Goal: Transaction & Acquisition: Purchase product/service

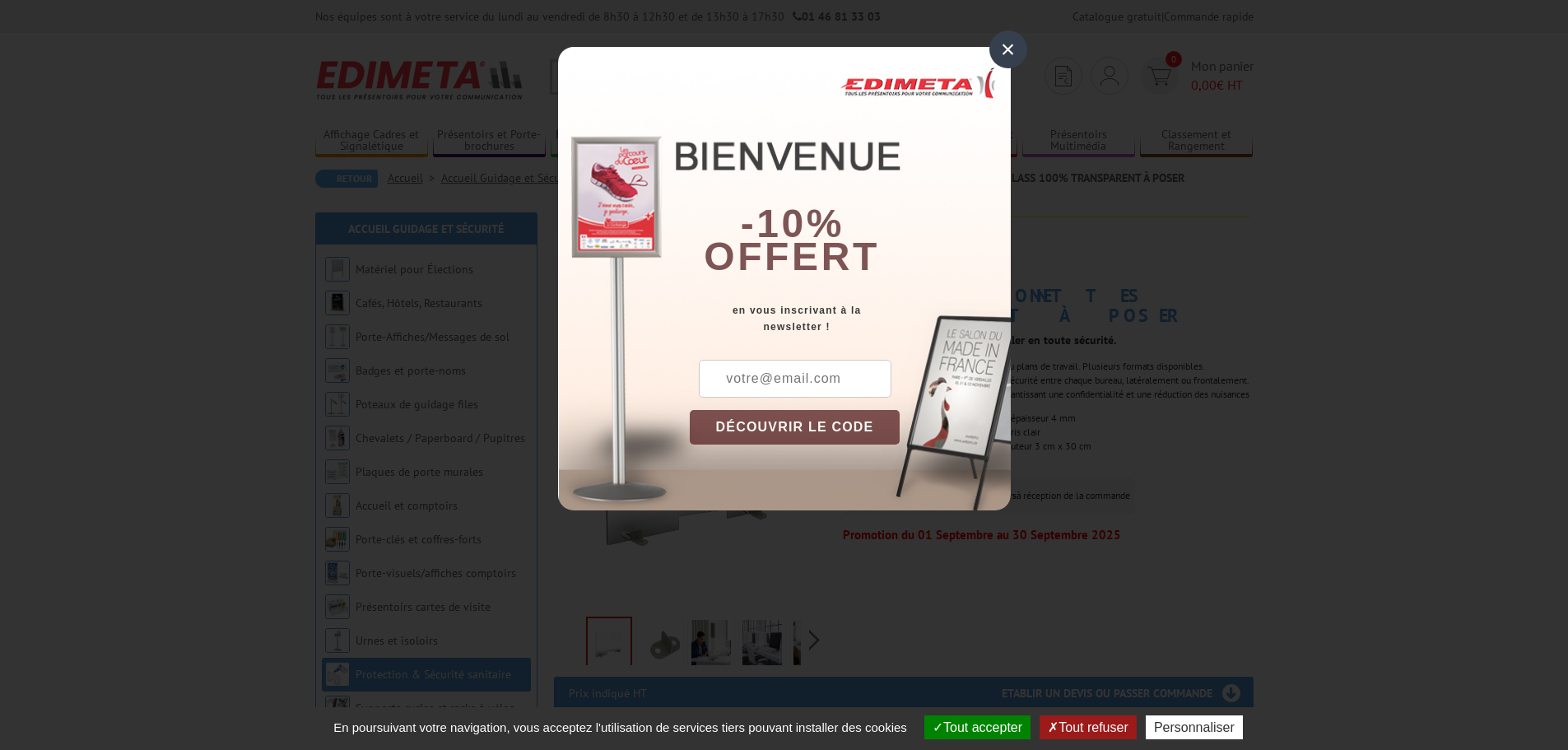
click at [1004, 52] on div "×" at bounding box center [1008, 49] width 38 height 38
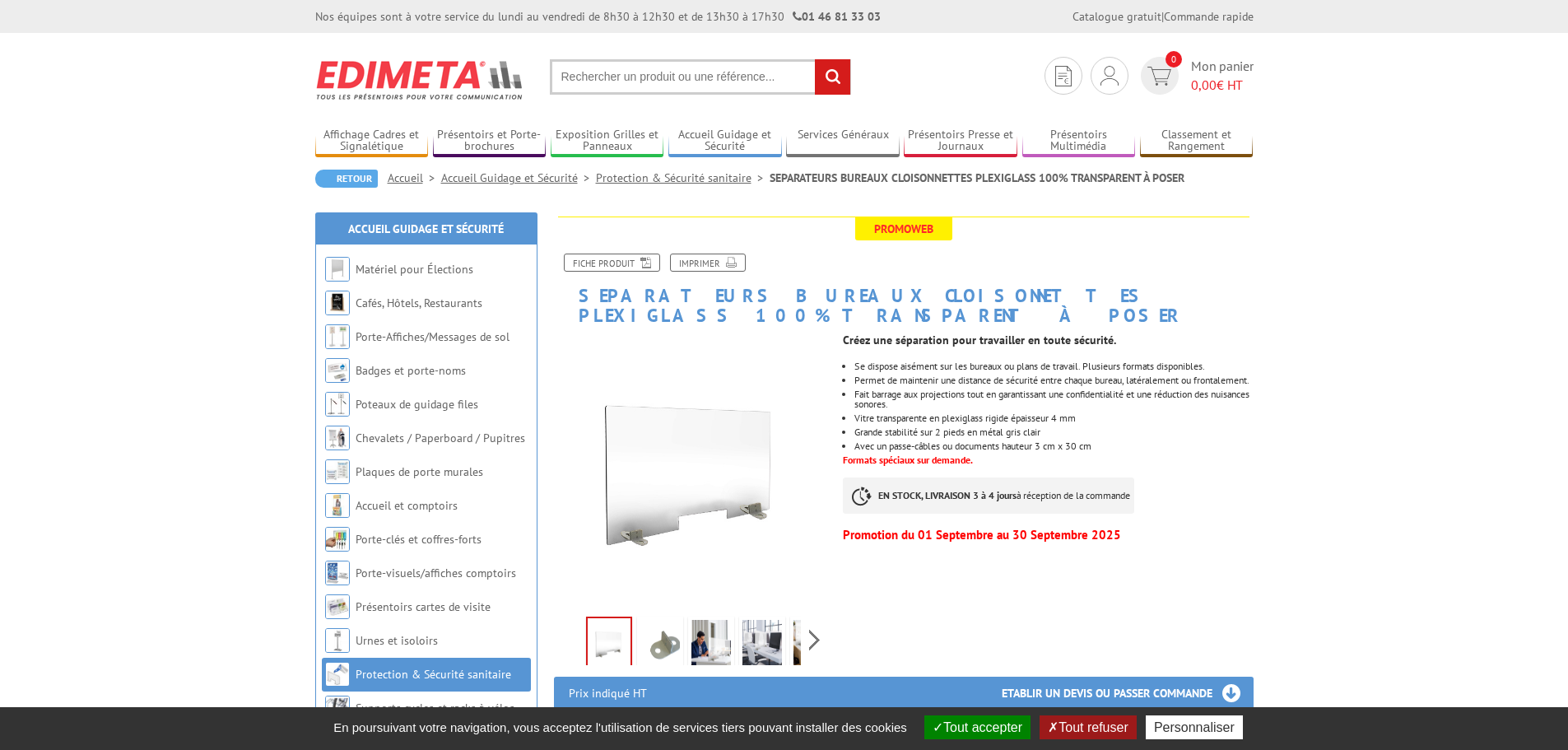
click at [823, 621] on div "Previous Next" at bounding box center [693, 640] width 278 height 57
click at [811, 625] on div "Previous Next" at bounding box center [693, 640] width 278 height 57
click at [785, 640] on img at bounding box center [776, 645] width 39 height 51
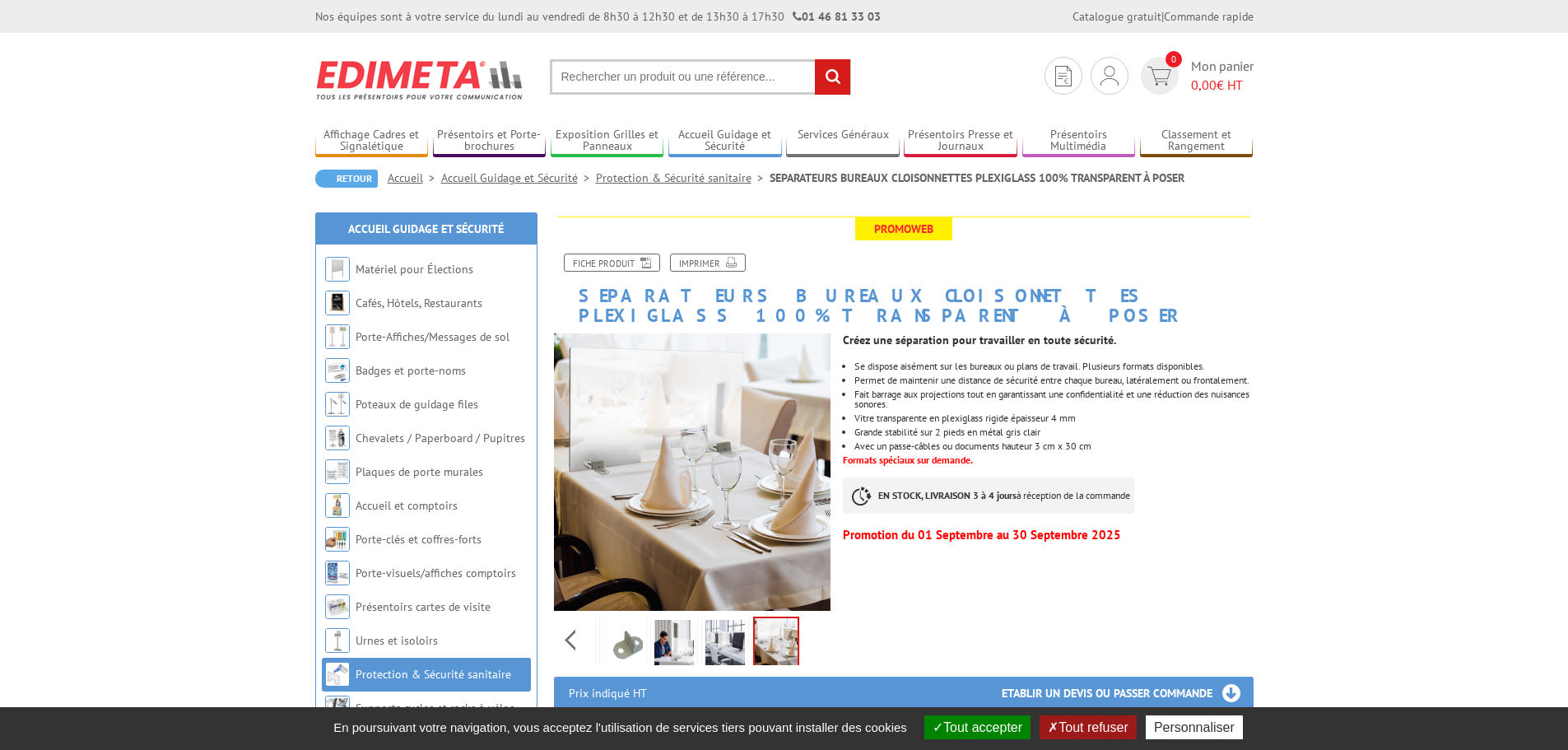
click at [714, 636] on img at bounding box center [725, 645] width 39 height 51
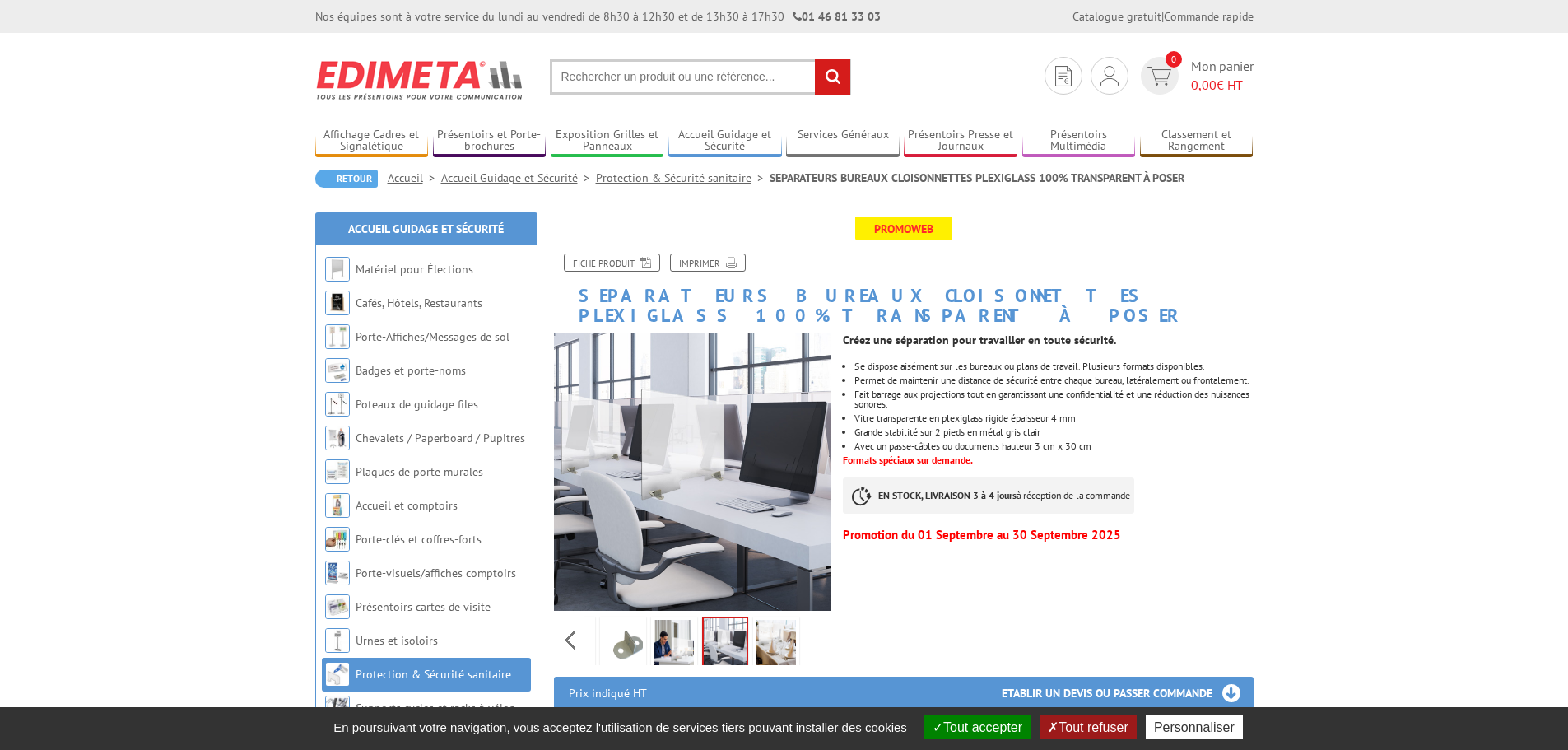
click at [674, 629] on img at bounding box center [674, 645] width 39 height 51
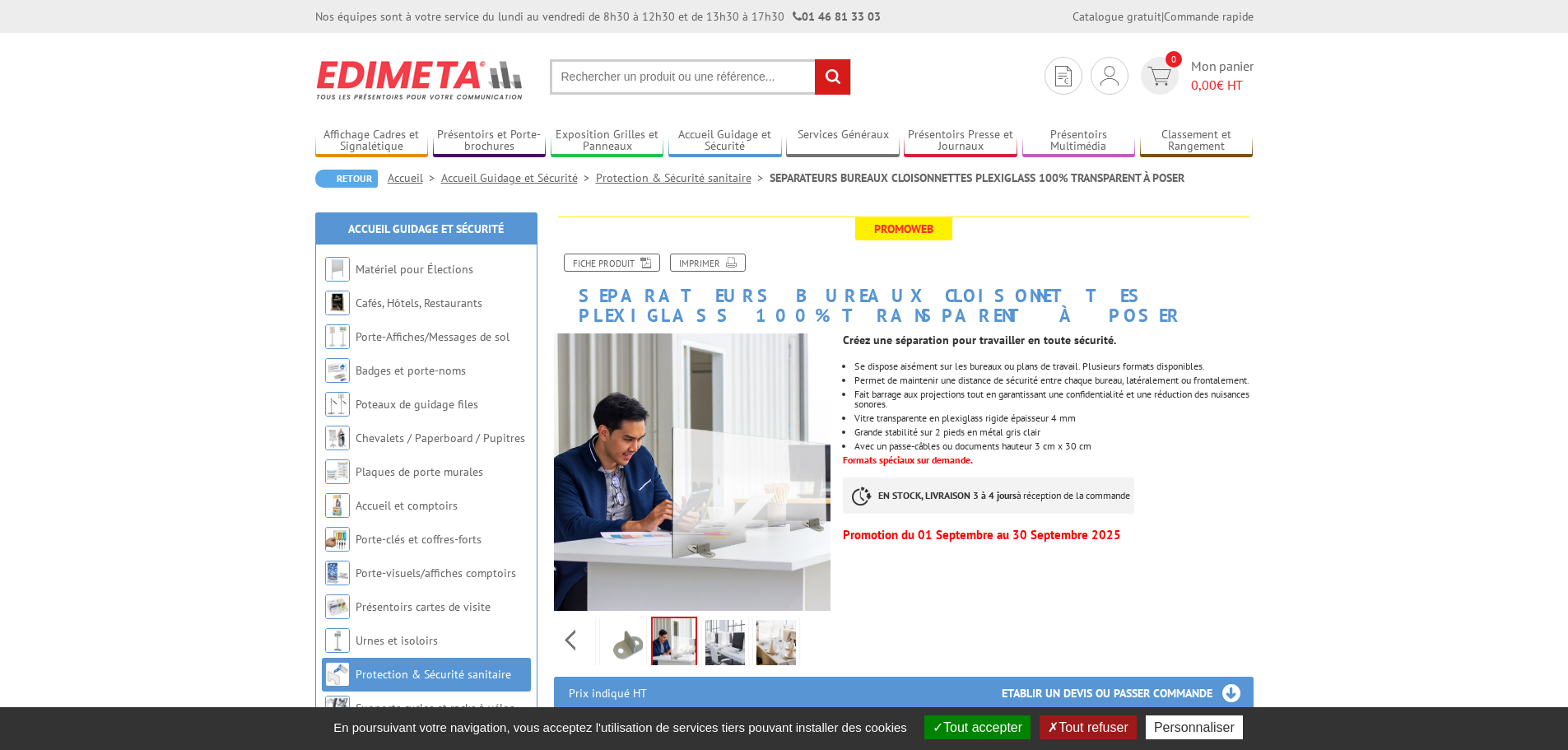
click at [577, 624] on div "Previous Next" at bounding box center [693, 640] width 278 height 57
click at [616, 631] on img at bounding box center [609, 645] width 39 height 51
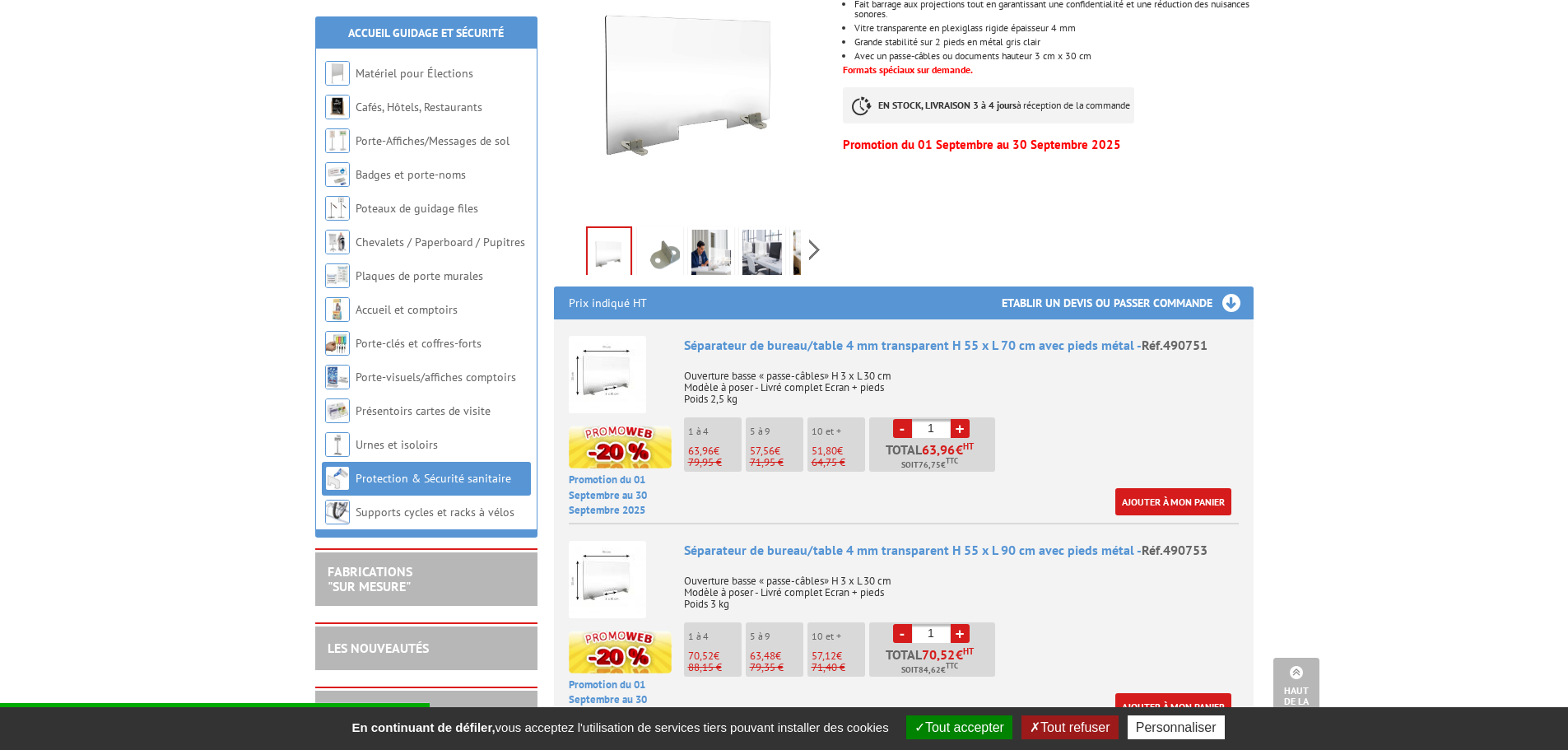
scroll to position [494, 0]
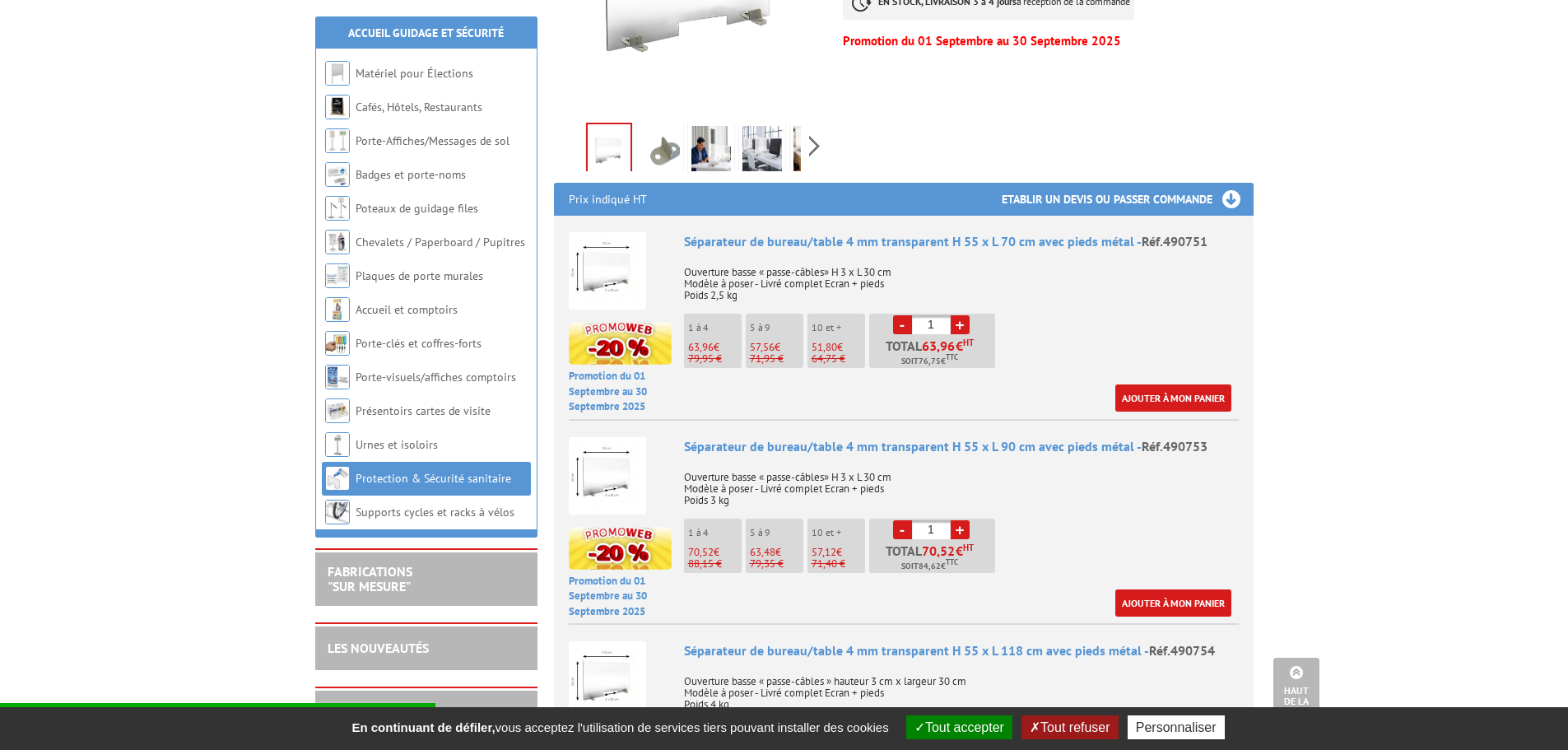
click at [1079, 728] on button "Tout refuser" at bounding box center [1069, 727] width 96 height 24
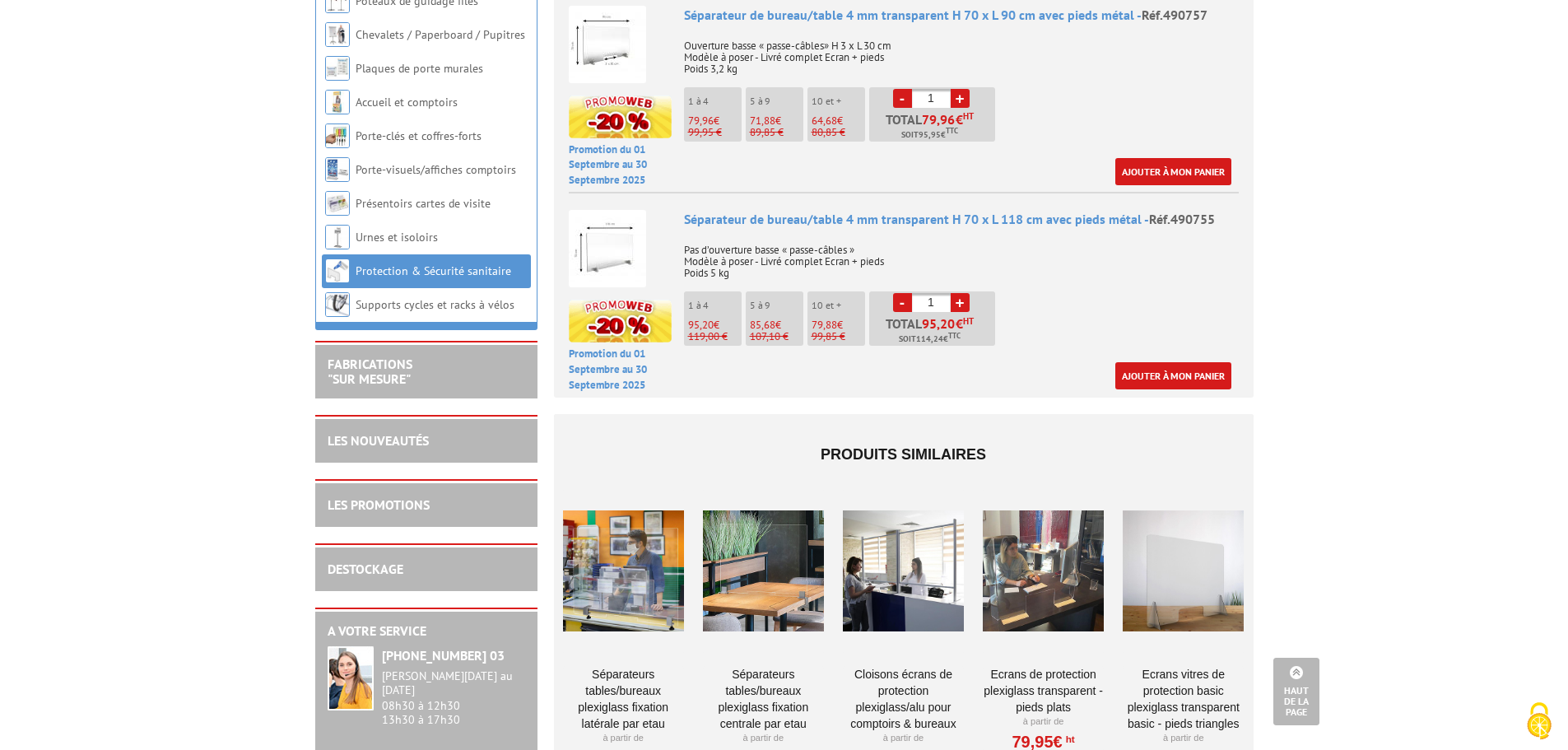
scroll to position [1564, 0]
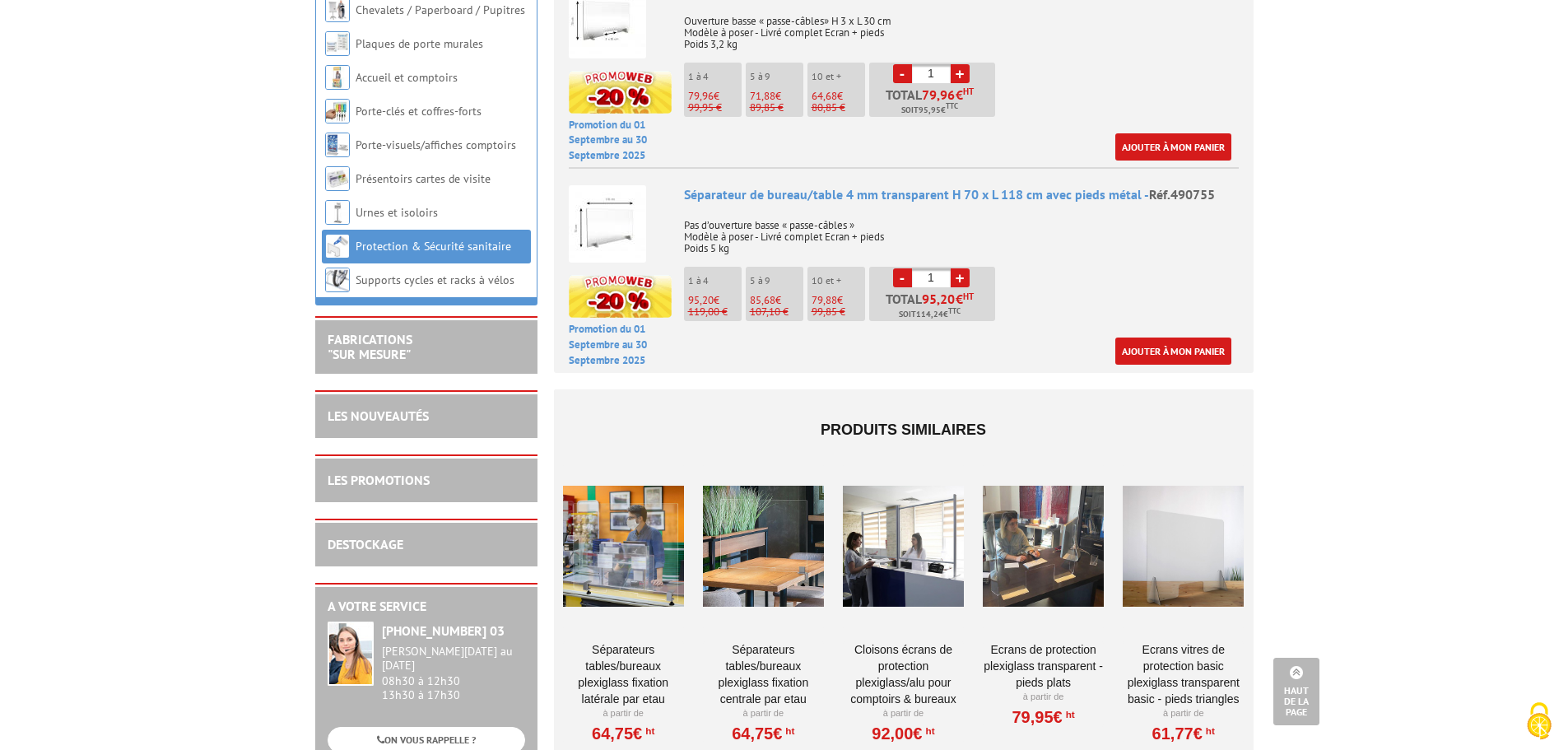
click at [936, 534] on div at bounding box center [903, 547] width 121 height 165
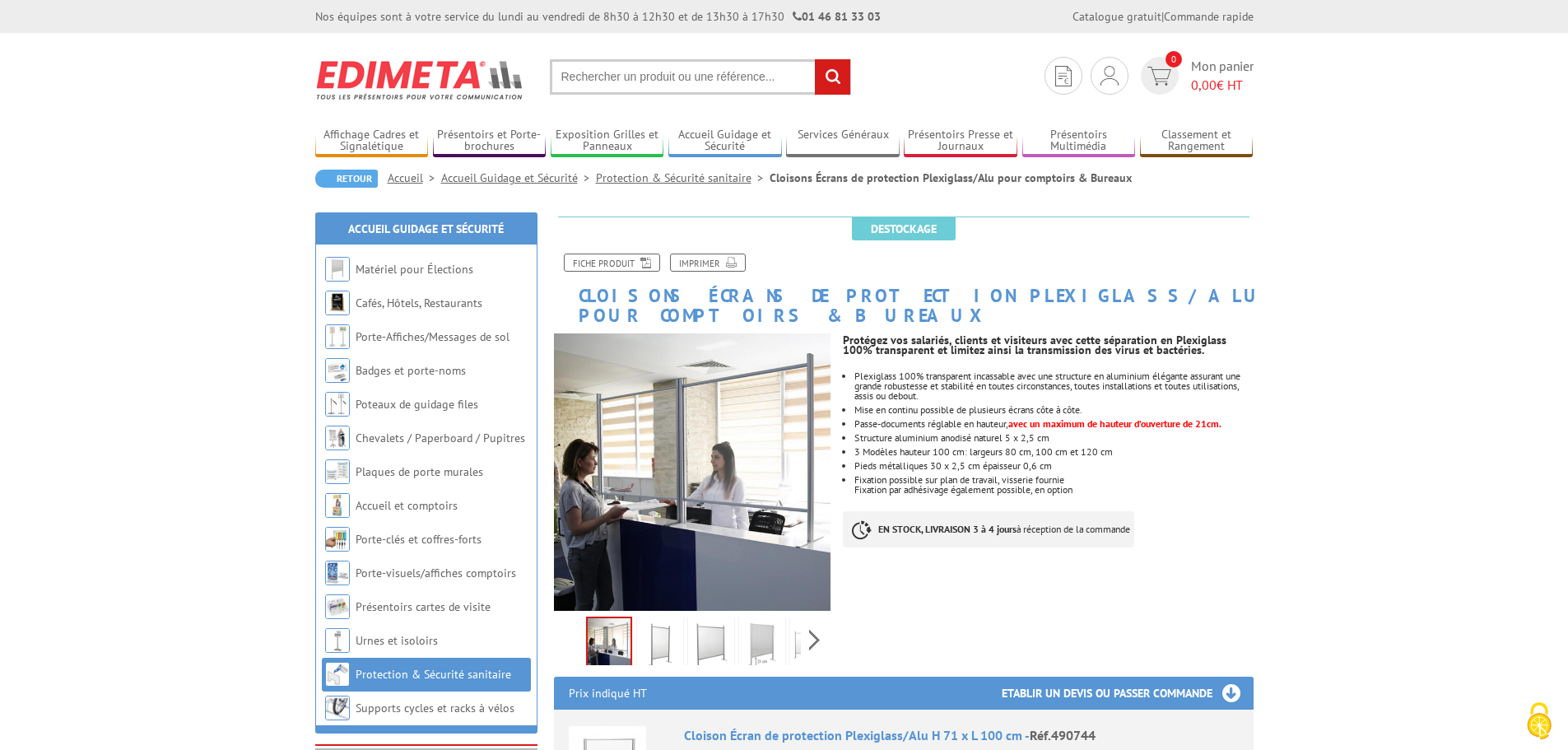
click at [661, 625] on img at bounding box center [660, 645] width 39 height 51
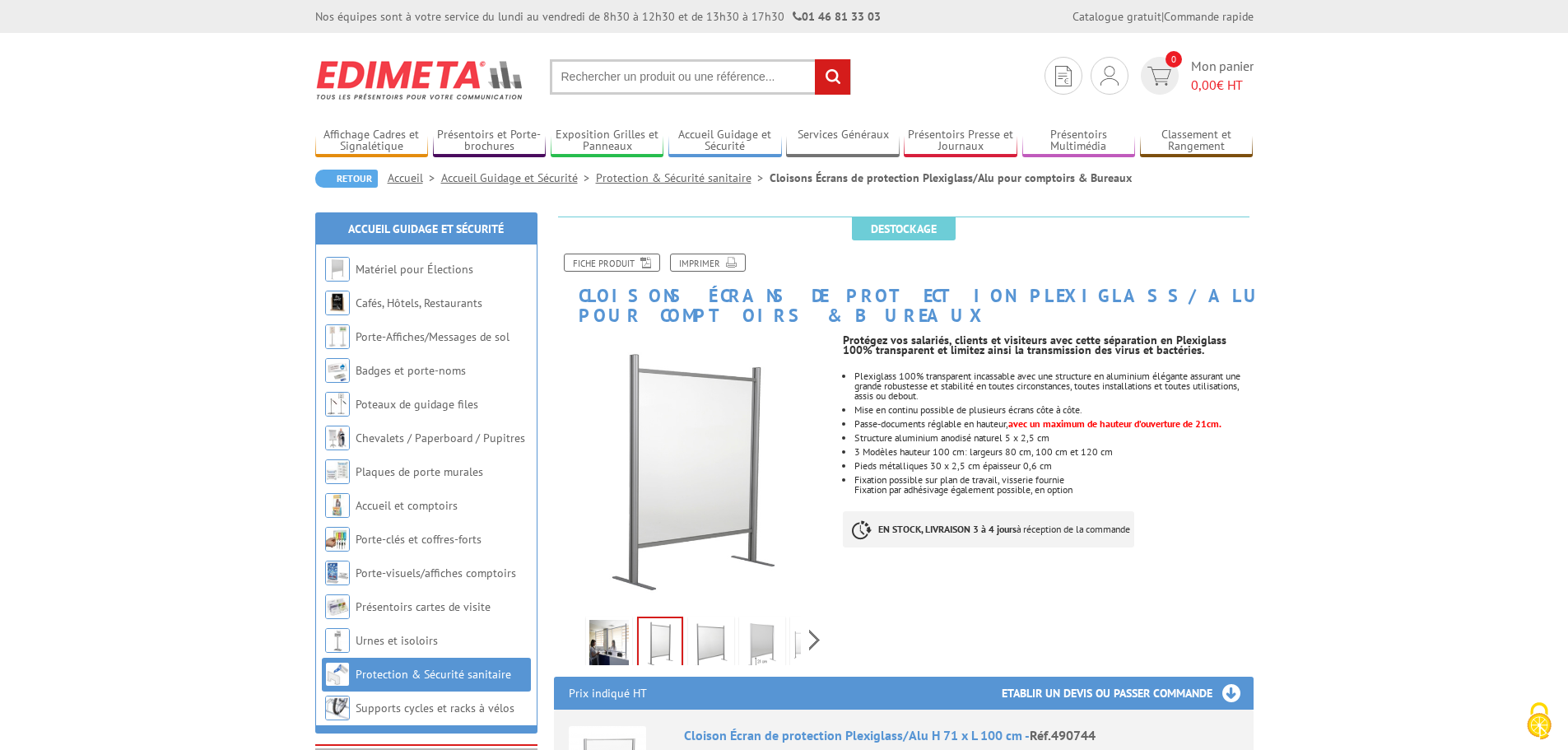
click at [696, 624] on img at bounding box center [711, 645] width 39 height 51
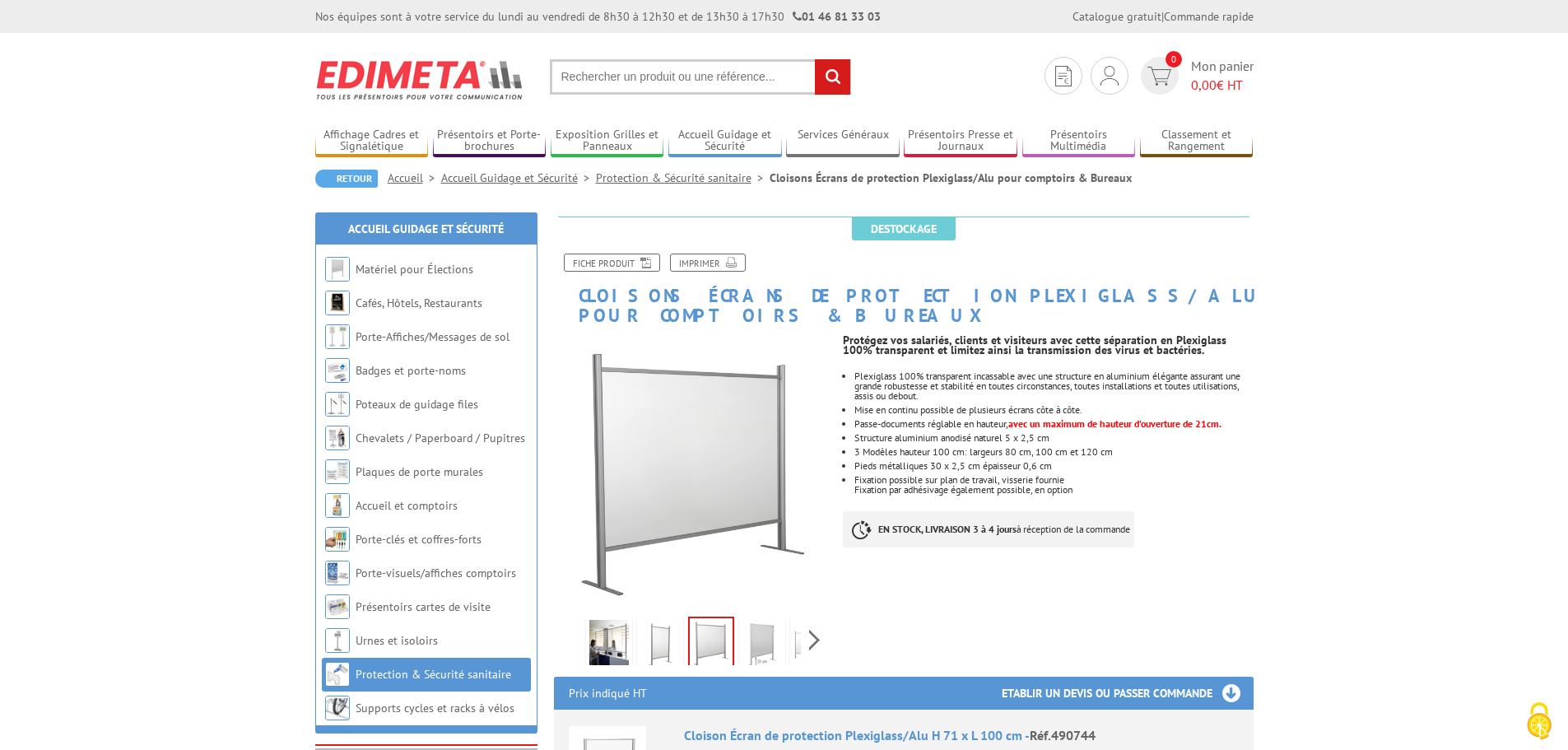
click at [732, 633] on img at bounding box center [711, 643] width 43 height 51
click at [752, 629] on img at bounding box center [762, 645] width 39 height 51
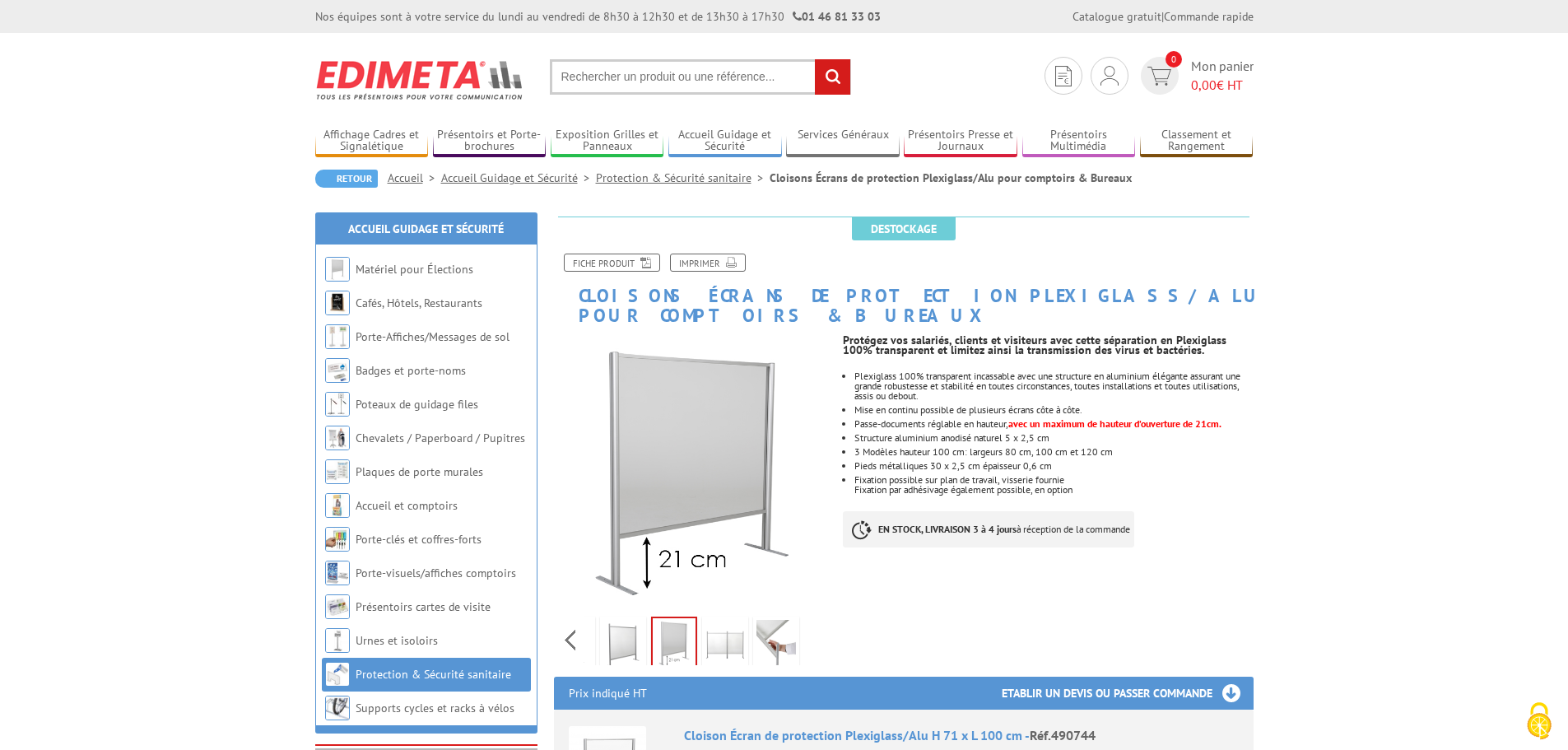
click at [809, 625] on div "Previous Next" at bounding box center [693, 640] width 278 height 57
click at [772, 630] on img at bounding box center [776, 645] width 39 height 51
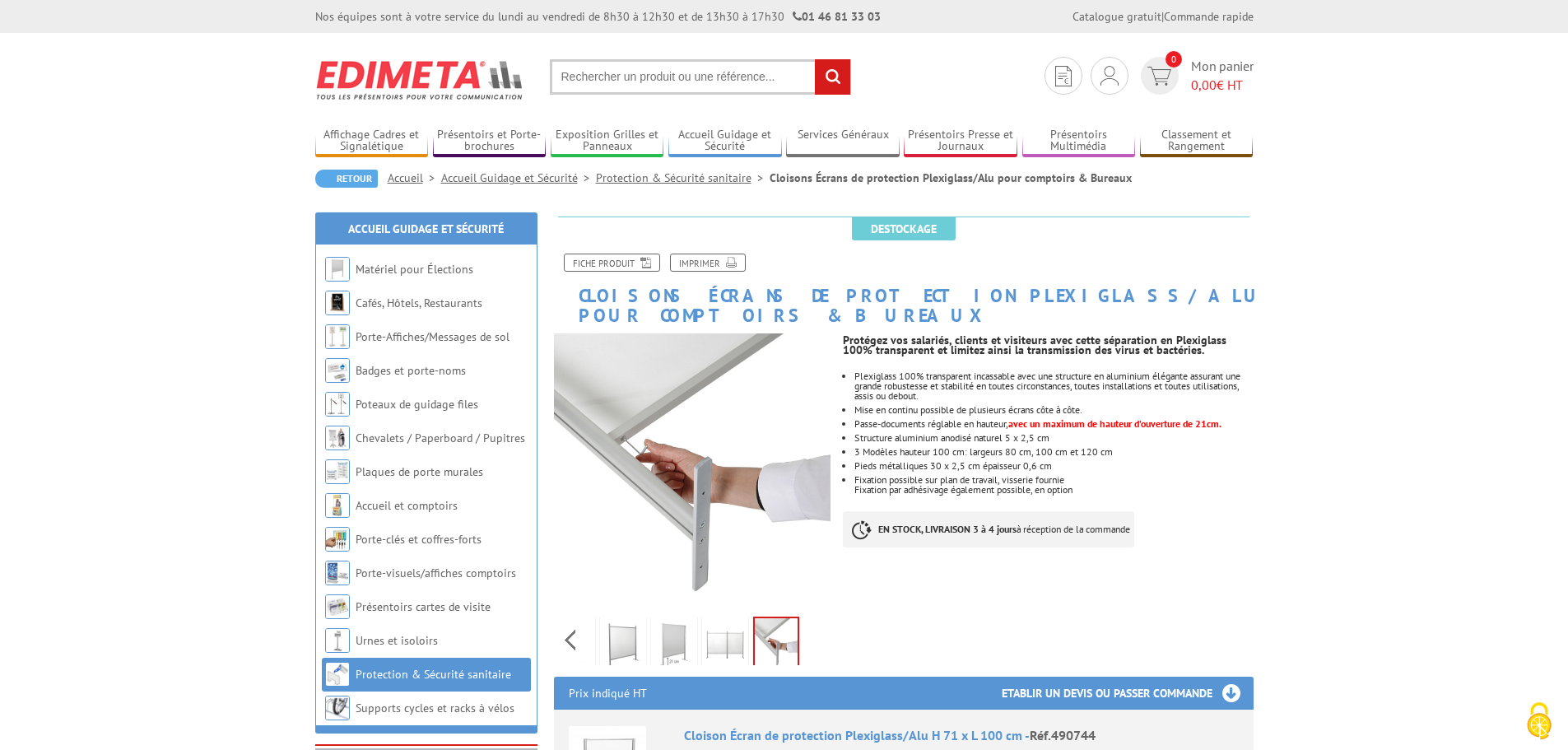
click at [627, 641] on img at bounding box center [623, 645] width 39 height 51
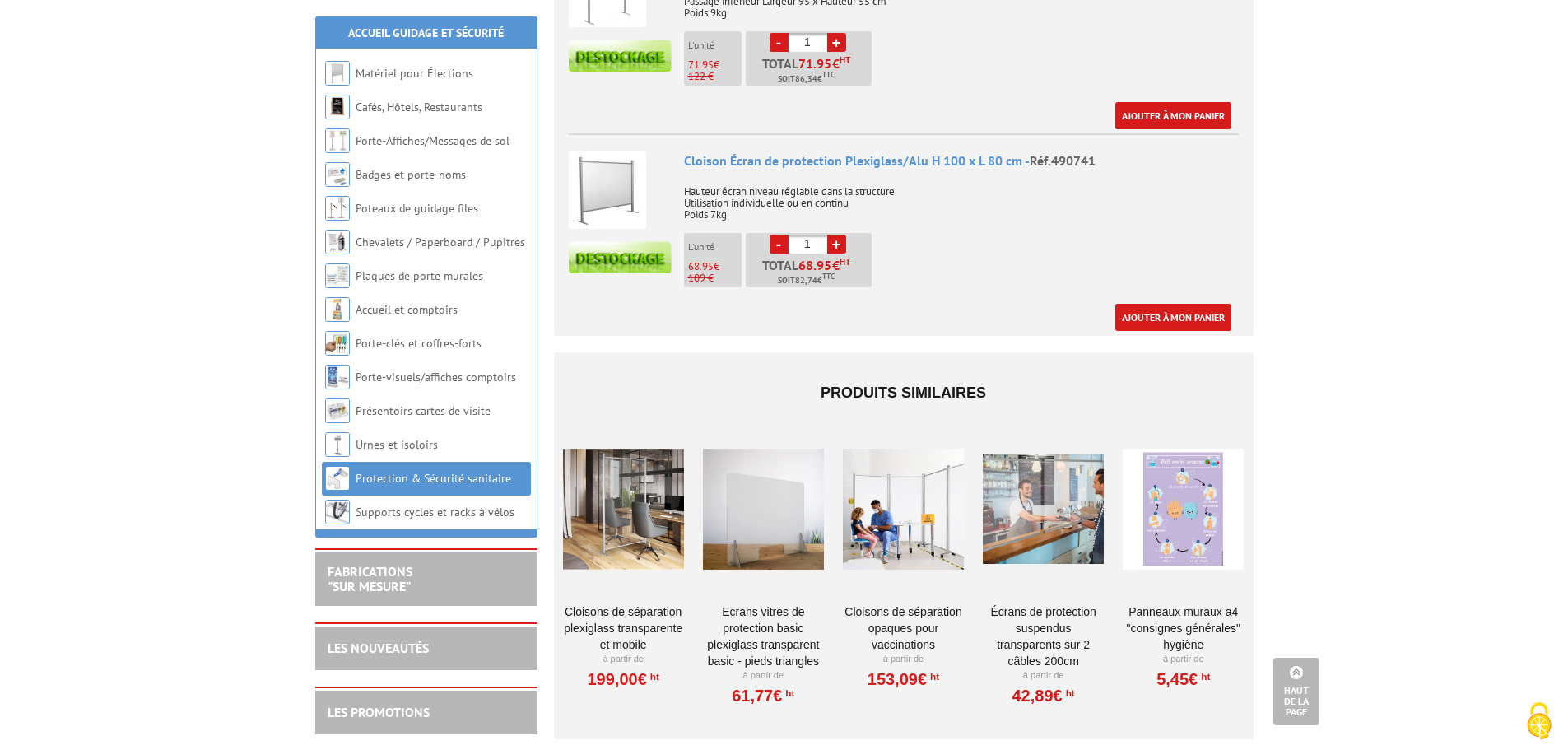
scroll to position [823, 0]
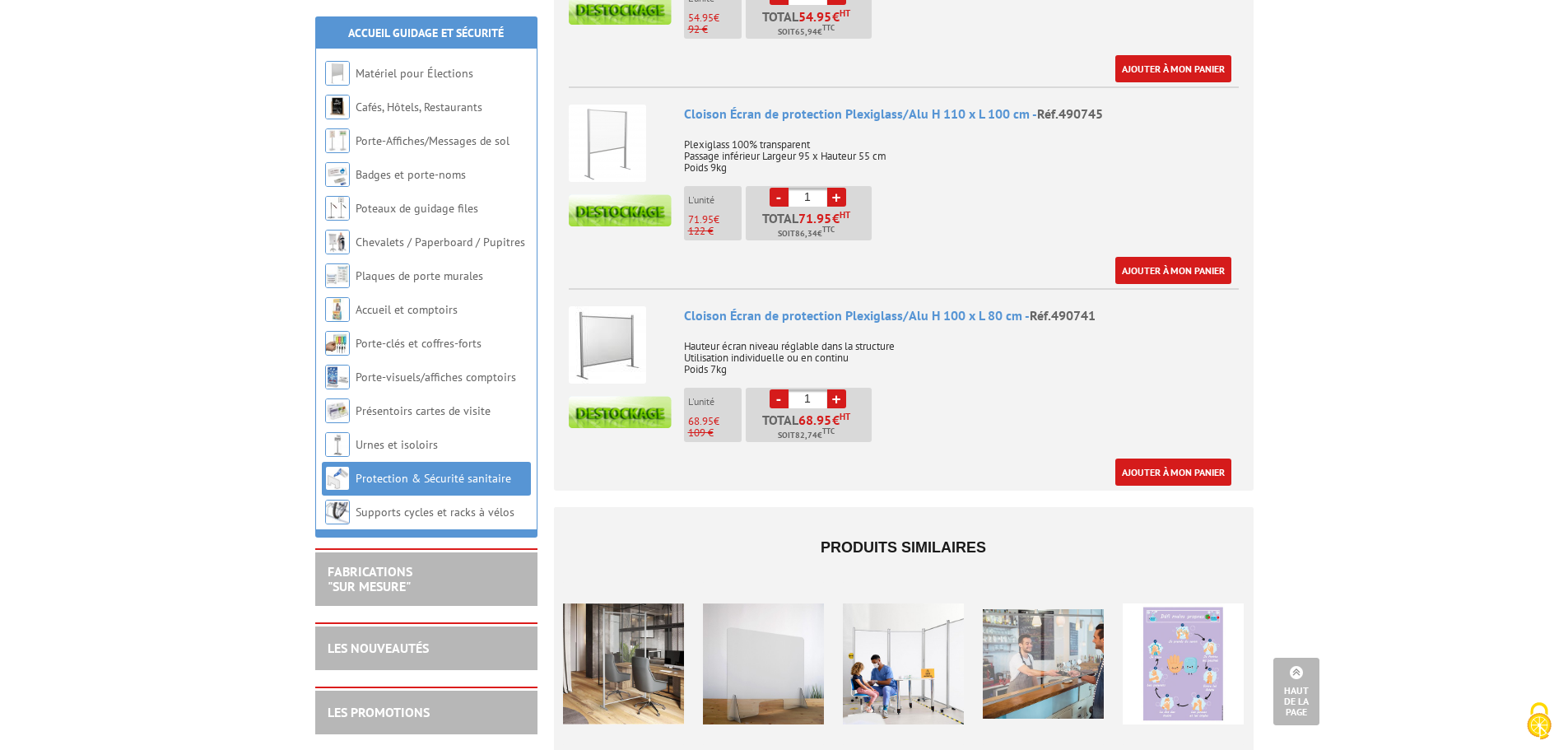
click at [592, 340] on img at bounding box center [607, 345] width 77 height 77
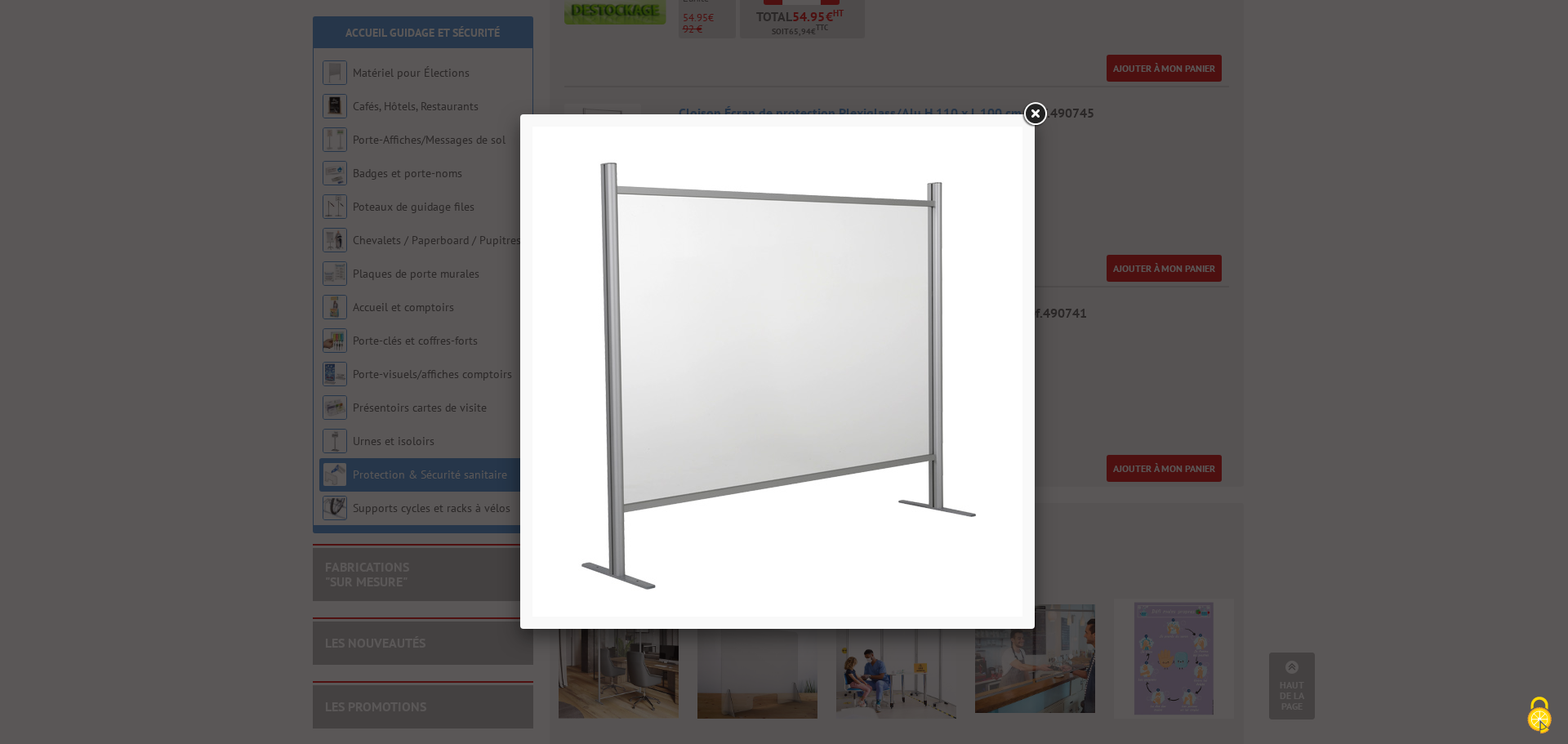
click at [1035, 107] on link at bounding box center [1034, 114] width 29 height 29
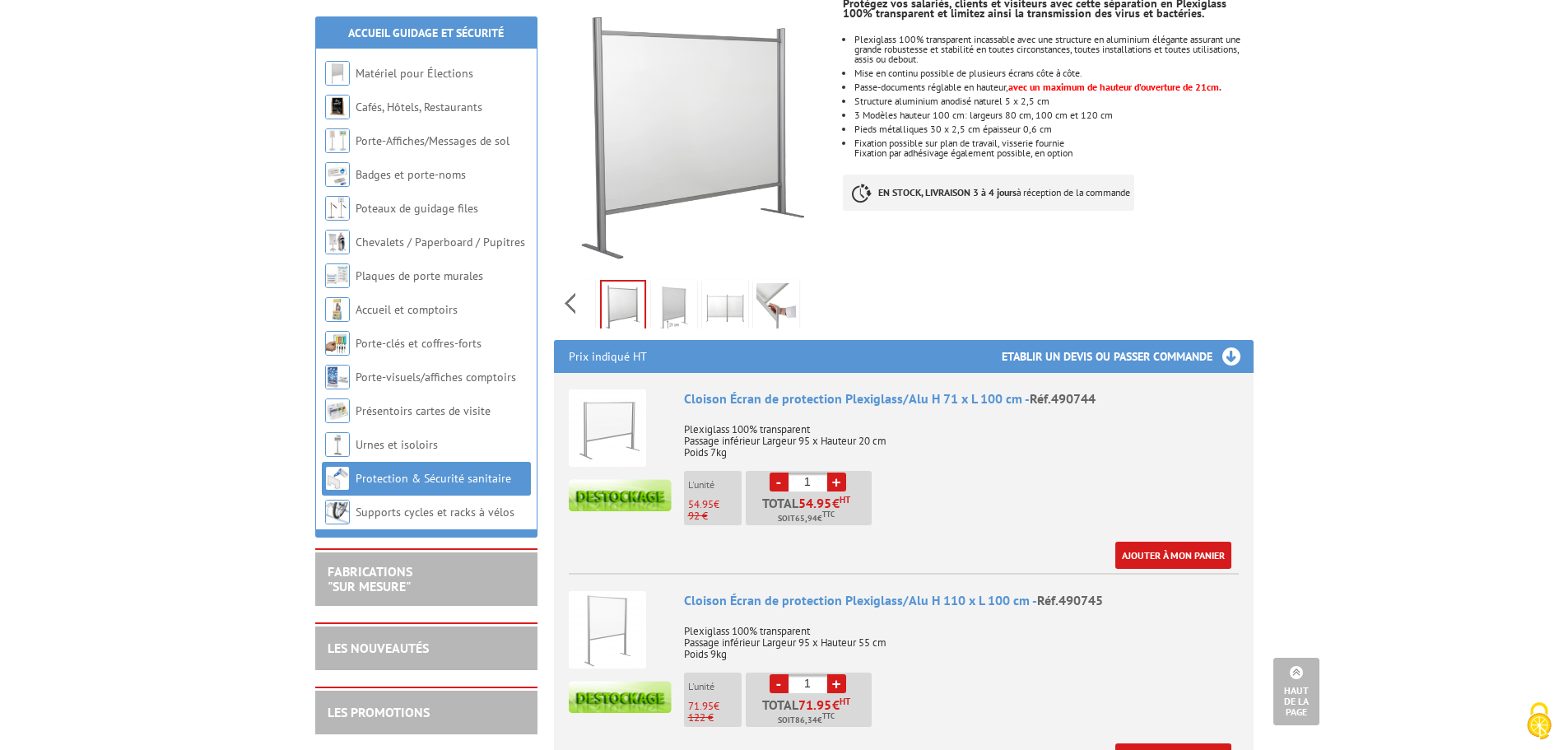
scroll to position [329, 0]
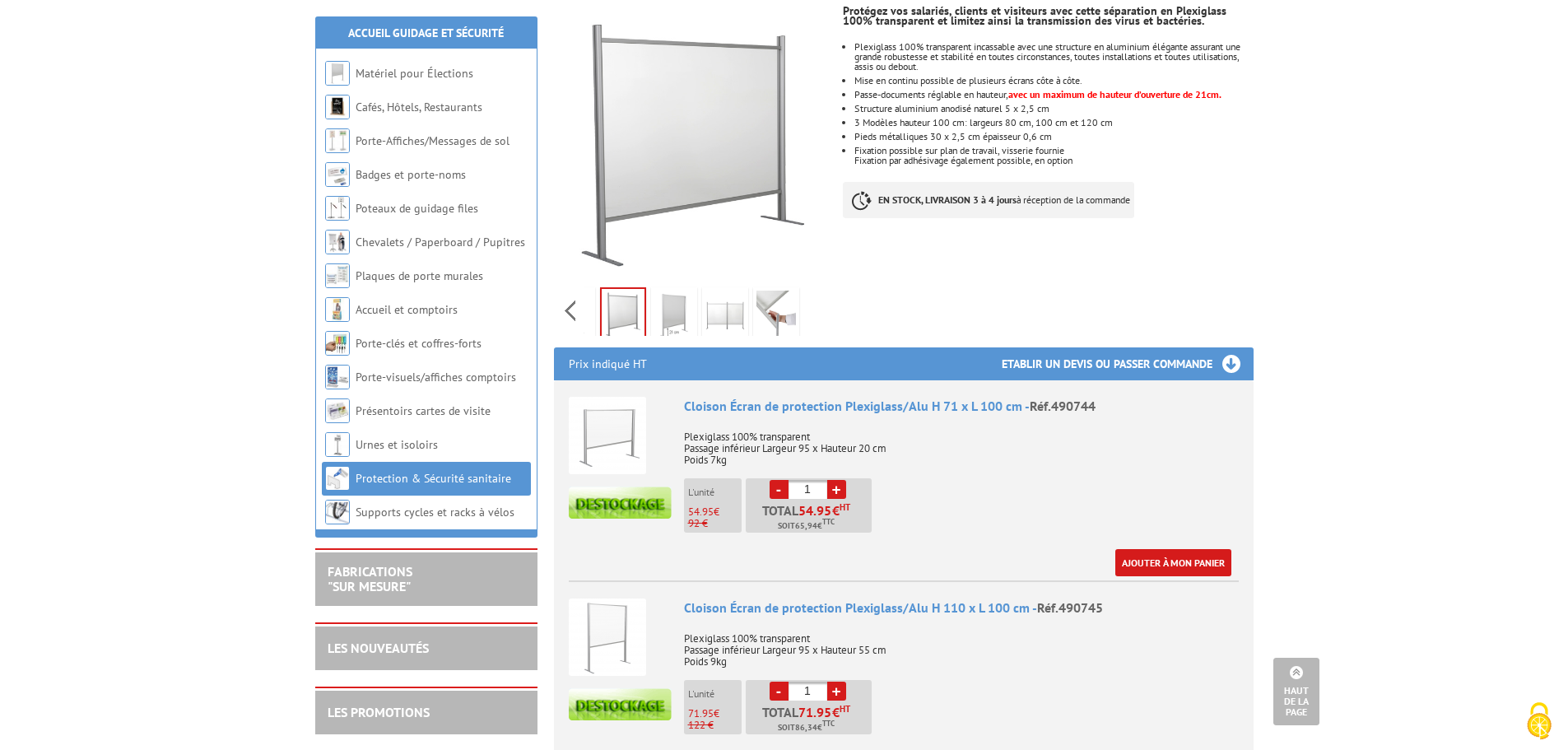
click at [756, 292] on img at bounding box center [776, 315] width 39 height 51
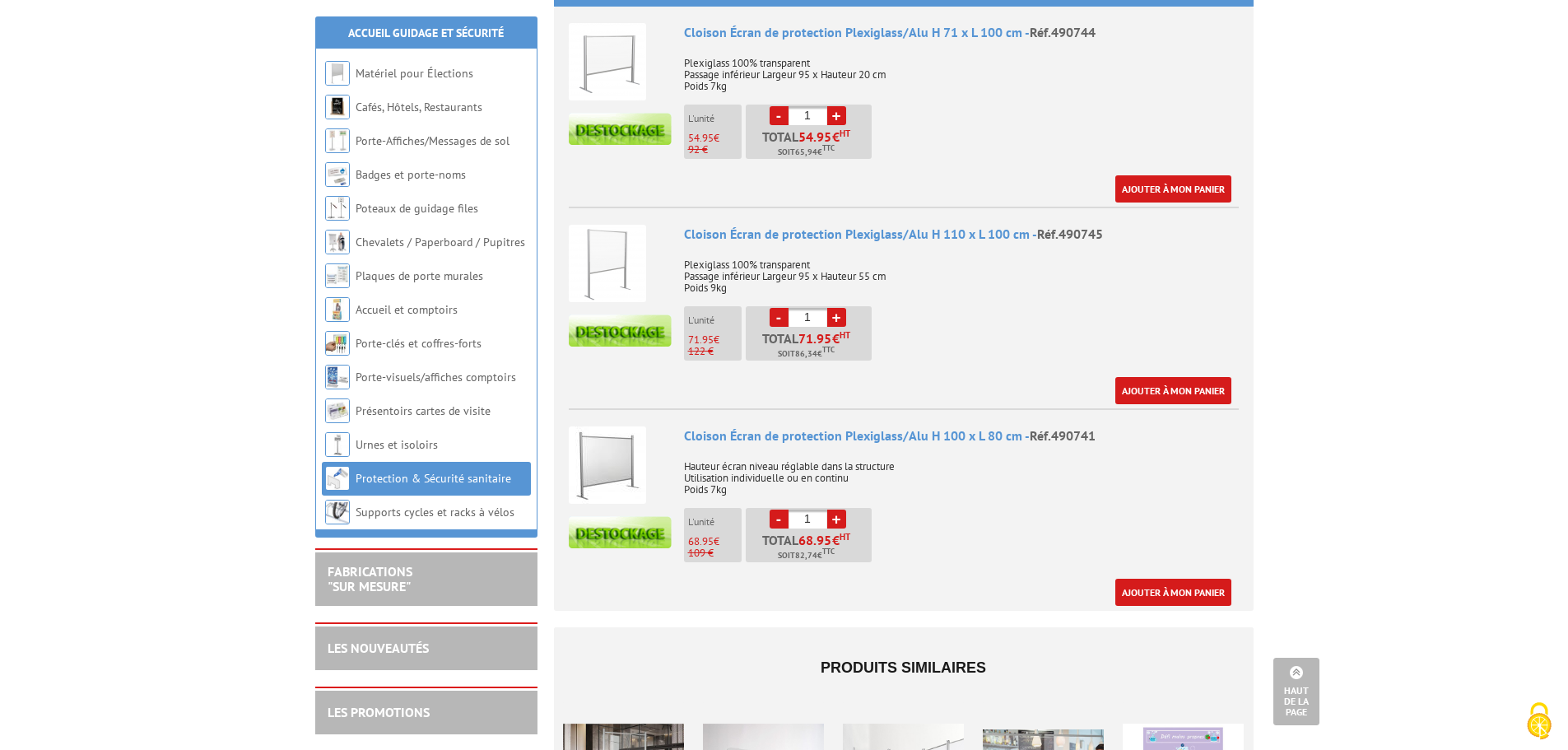
scroll to position [741, 0]
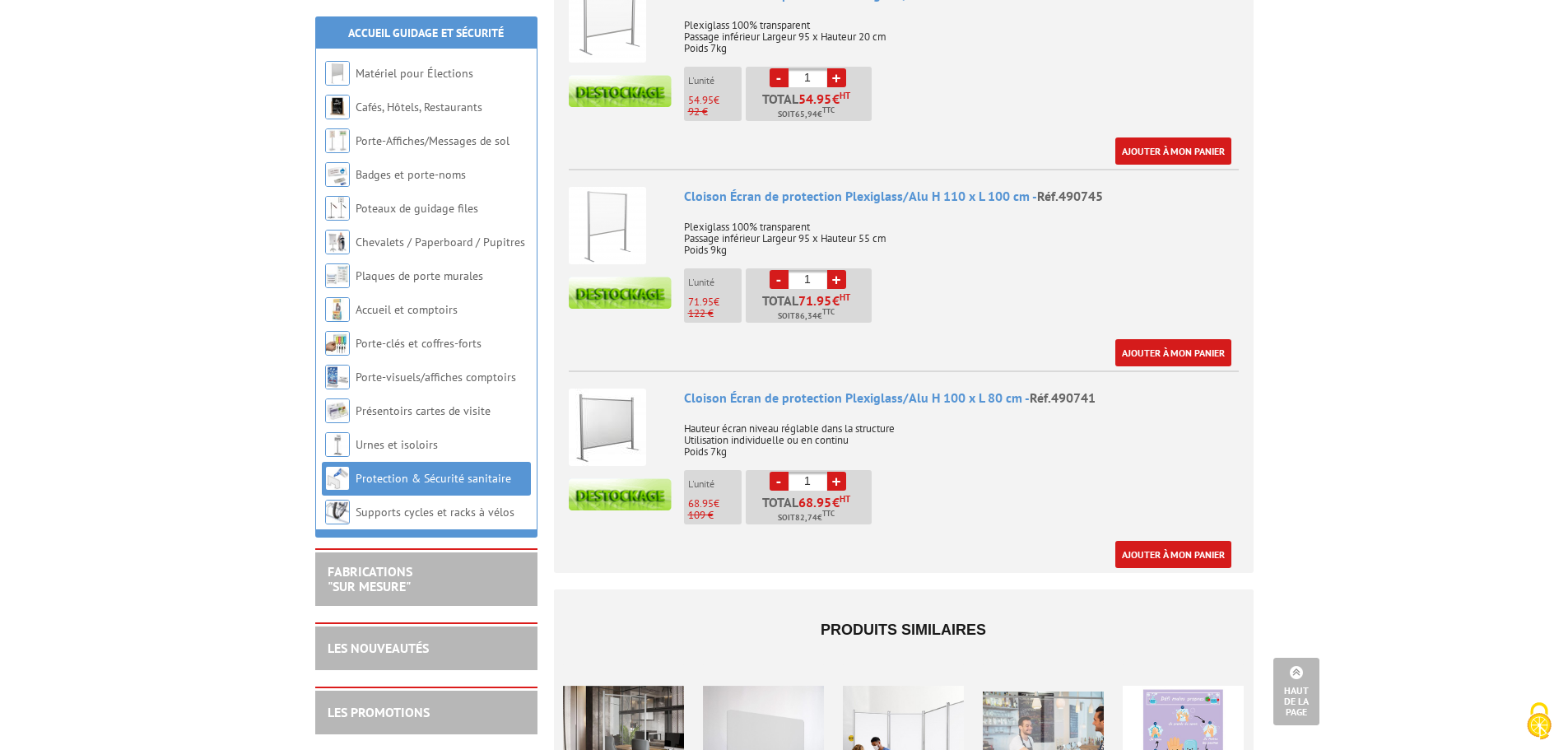
click at [630, 425] on img at bounding box center [607, 427] width 77 height 77
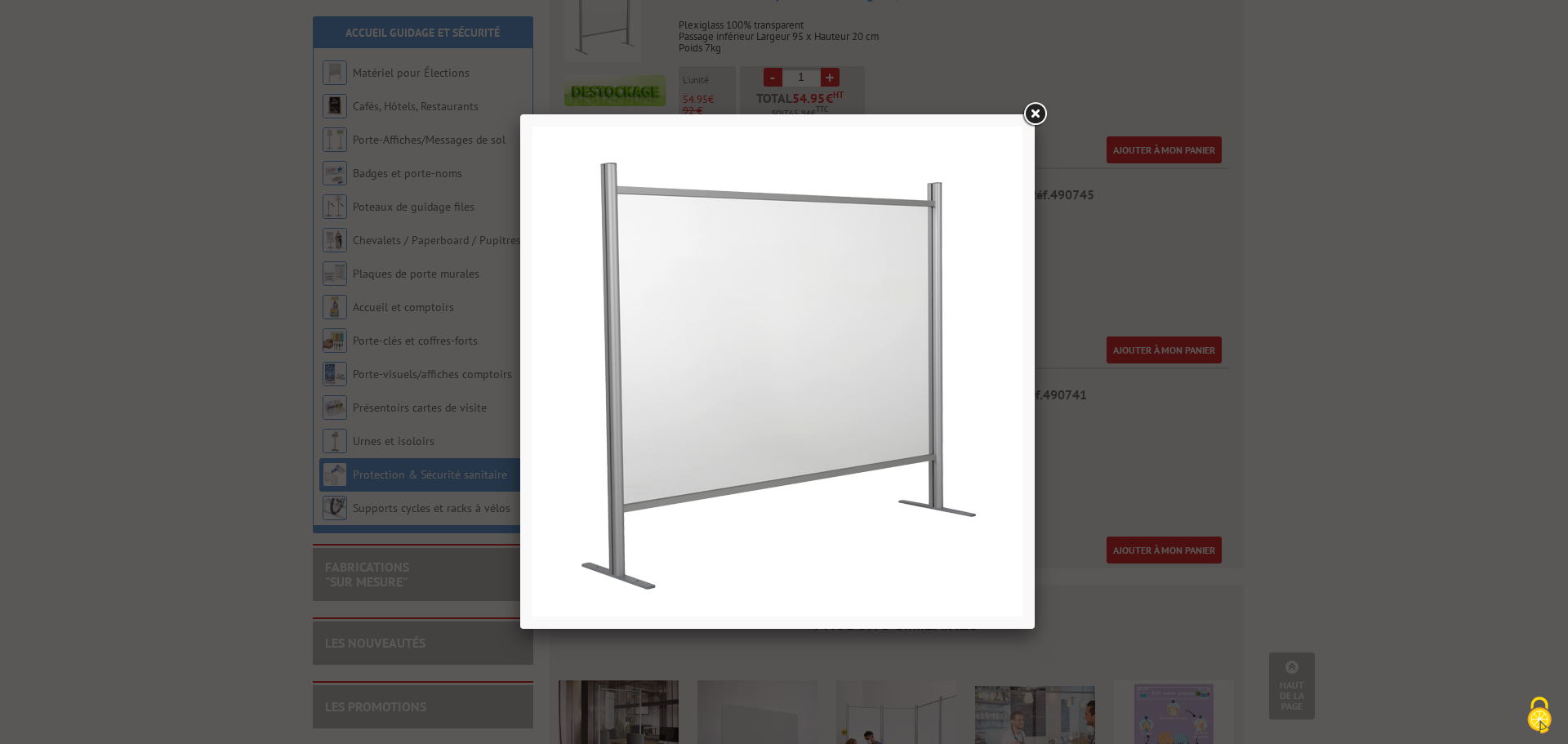
click at [1031, 113] on link at bounding box center [1034, 114] width 29 height 29
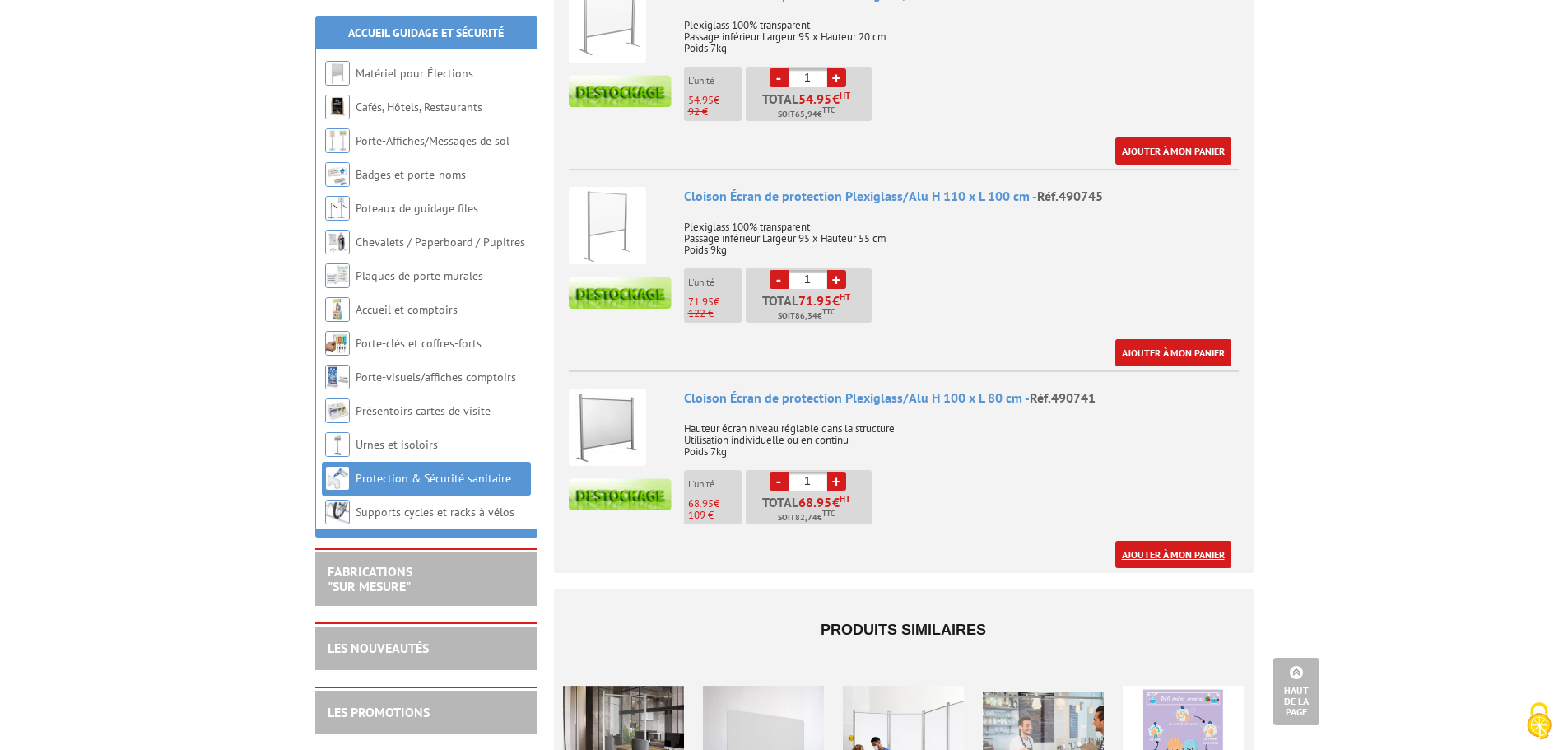
click at [1156, 542] on link "Ajouter à mon panier" at bounding box center [1174, 554] width 116 height 27
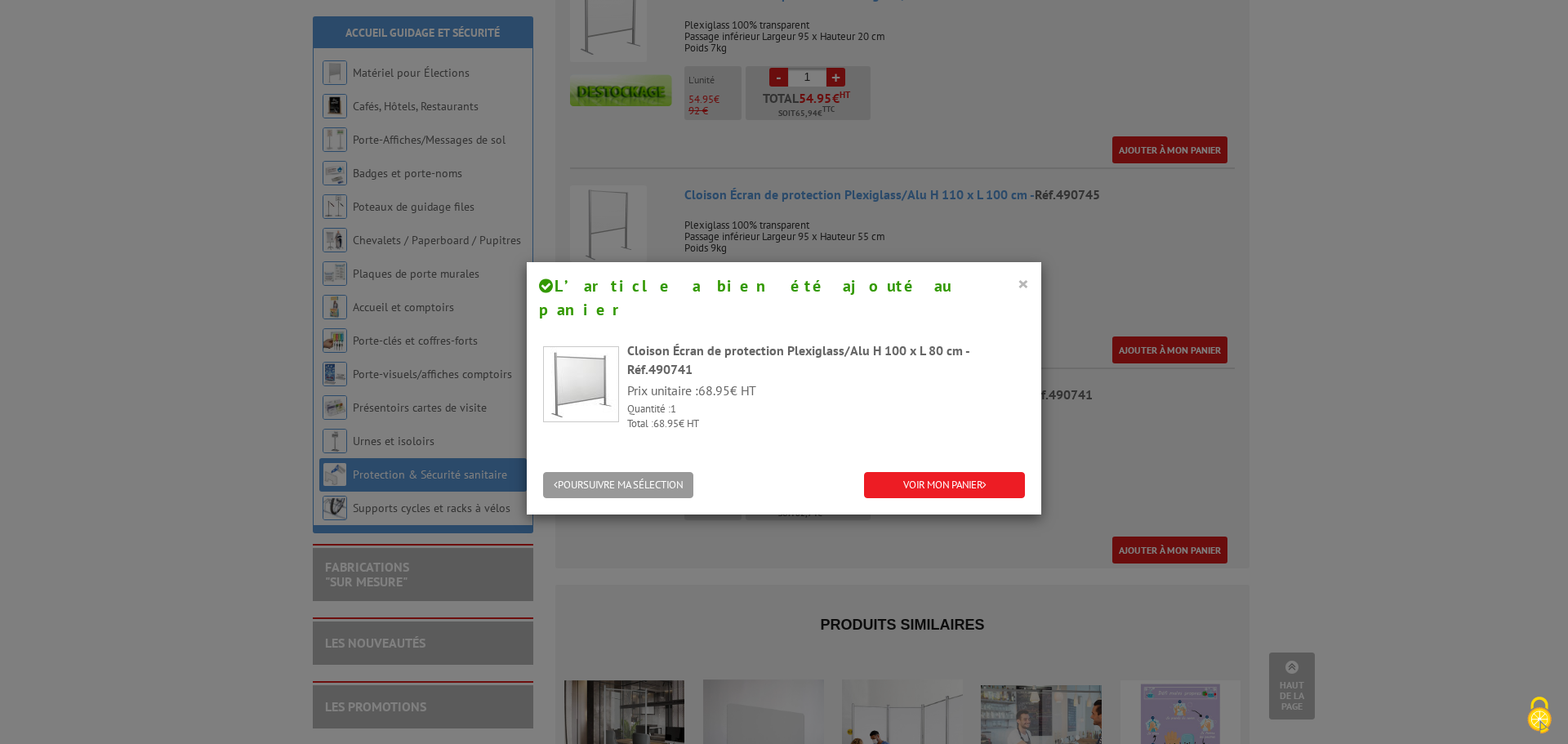
click at [1017, 284] on button "×" at bounding box center [1023, 284] width 12 height 21
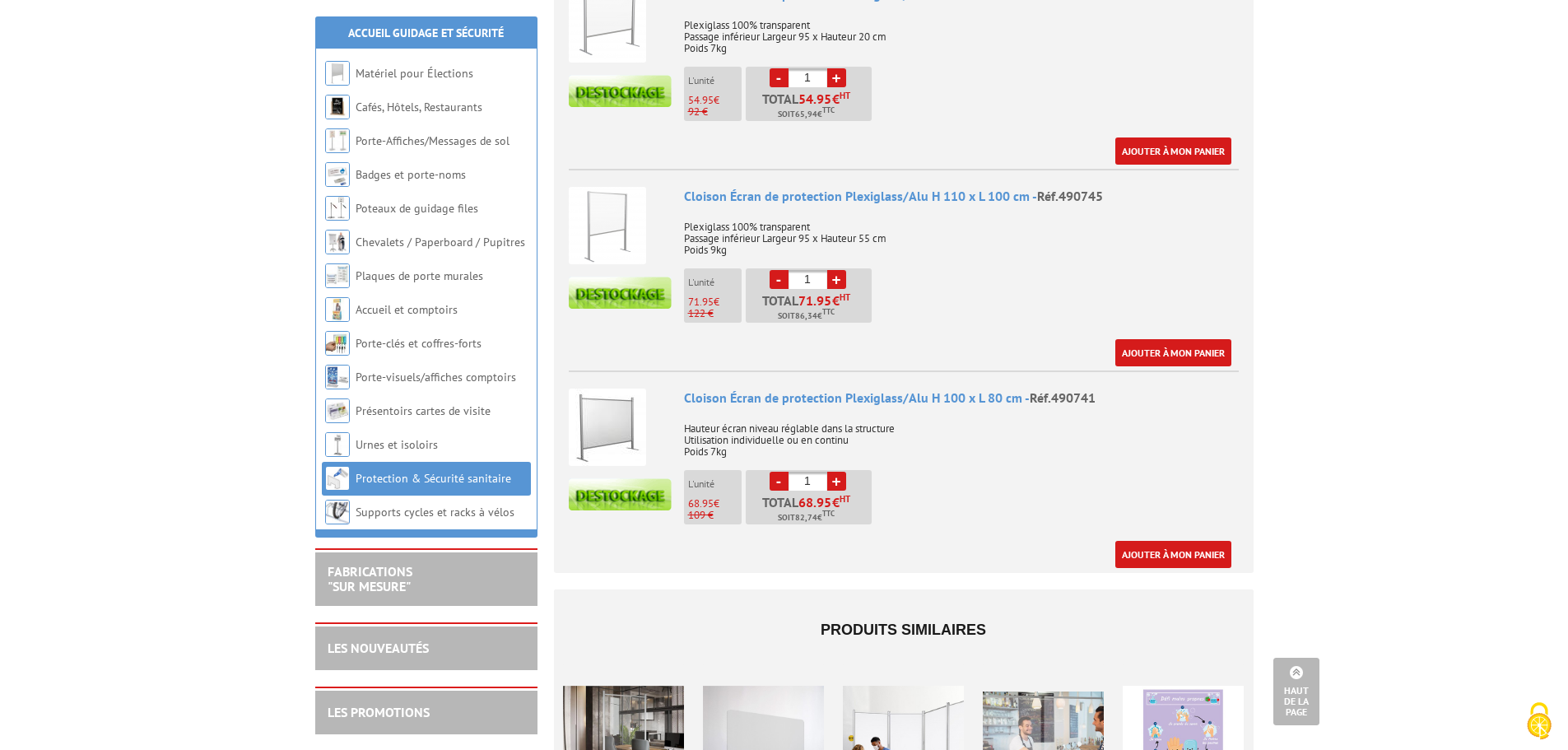
click at [617, 413] on img at bounding box center [607, 427] width 77 height 77
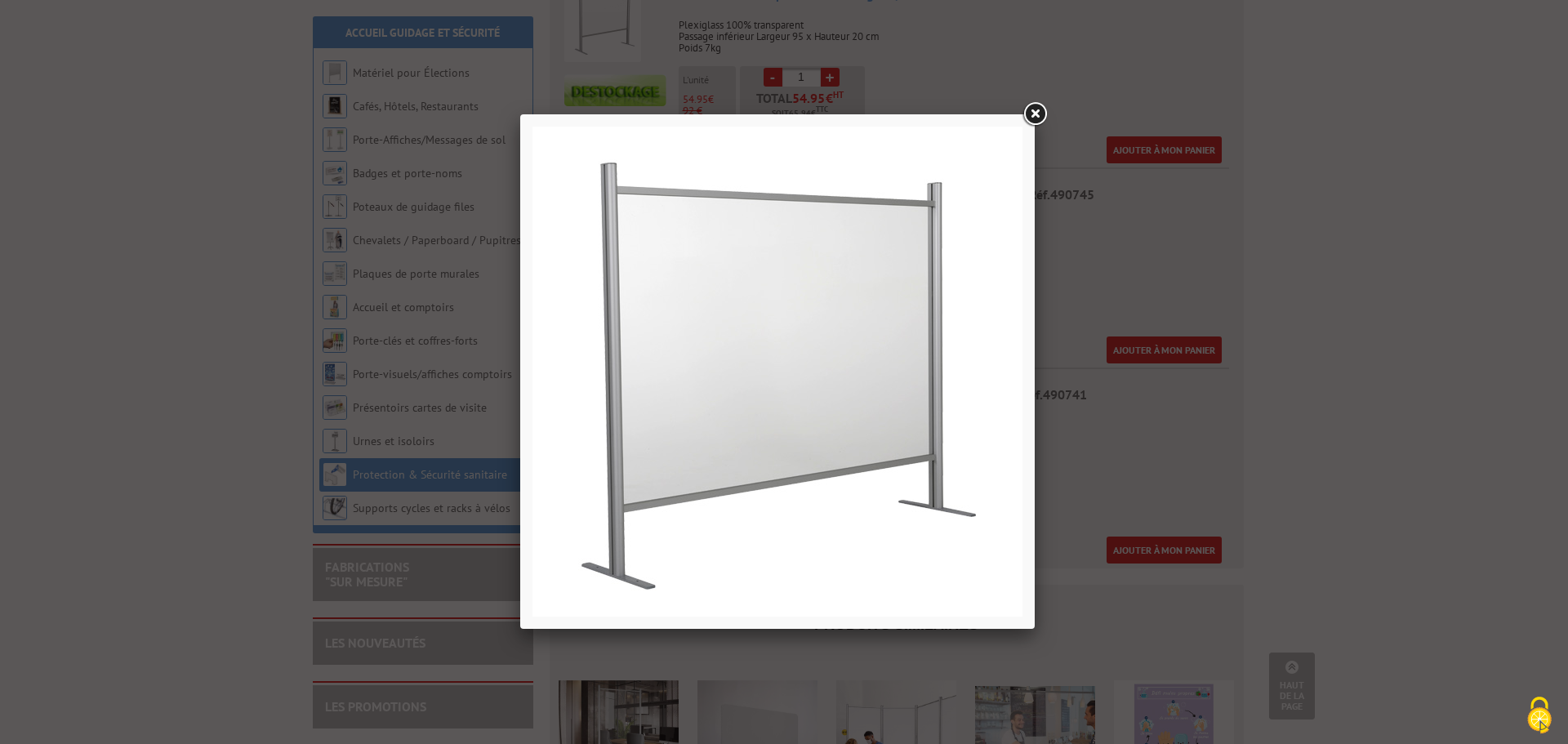
click at [1039, 117] on link at bounding box center [1034, 114] width 29 height 29
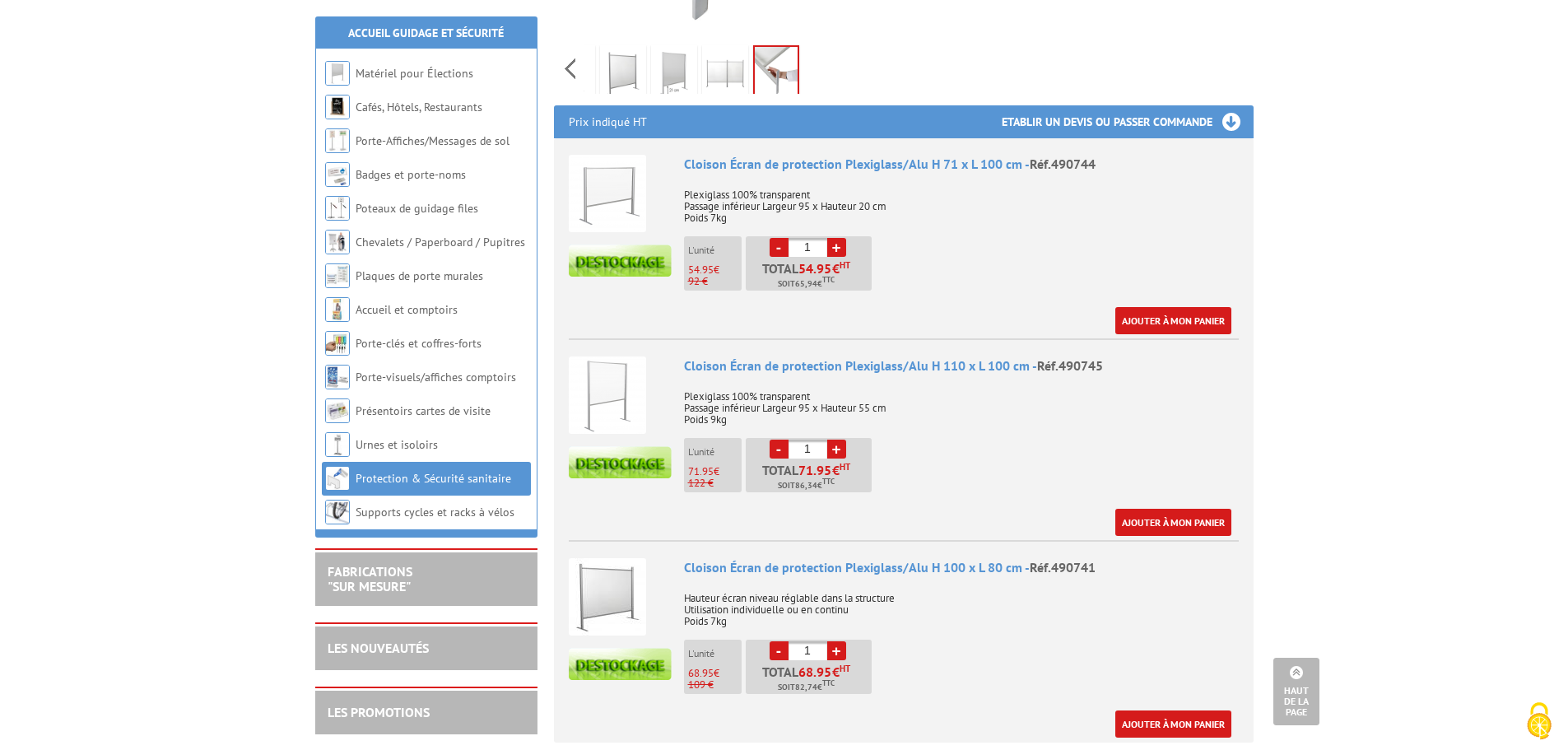
scroll to position [576, 0]
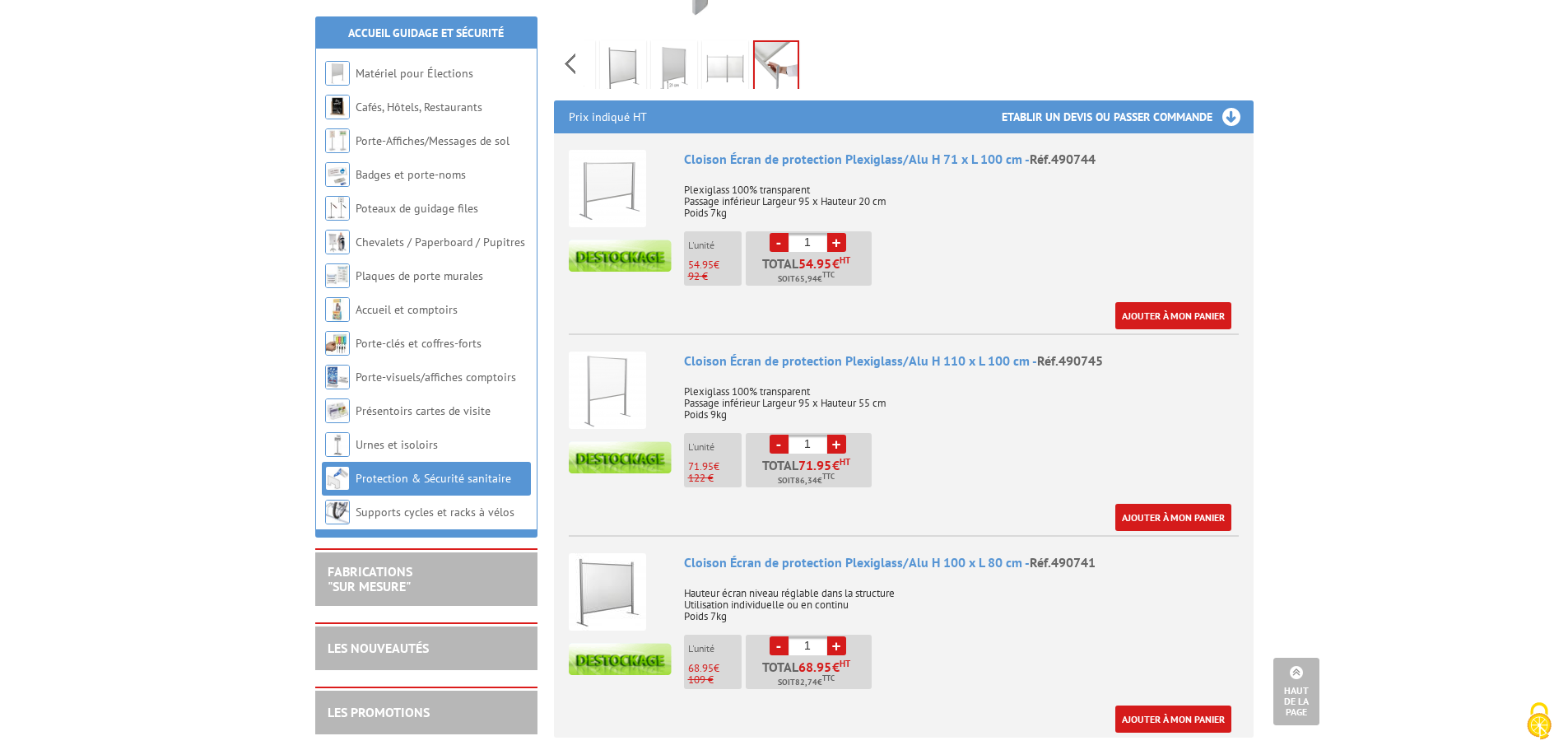
click at [611, 591] on img at bounding box center [607, 591] width 77 height 77
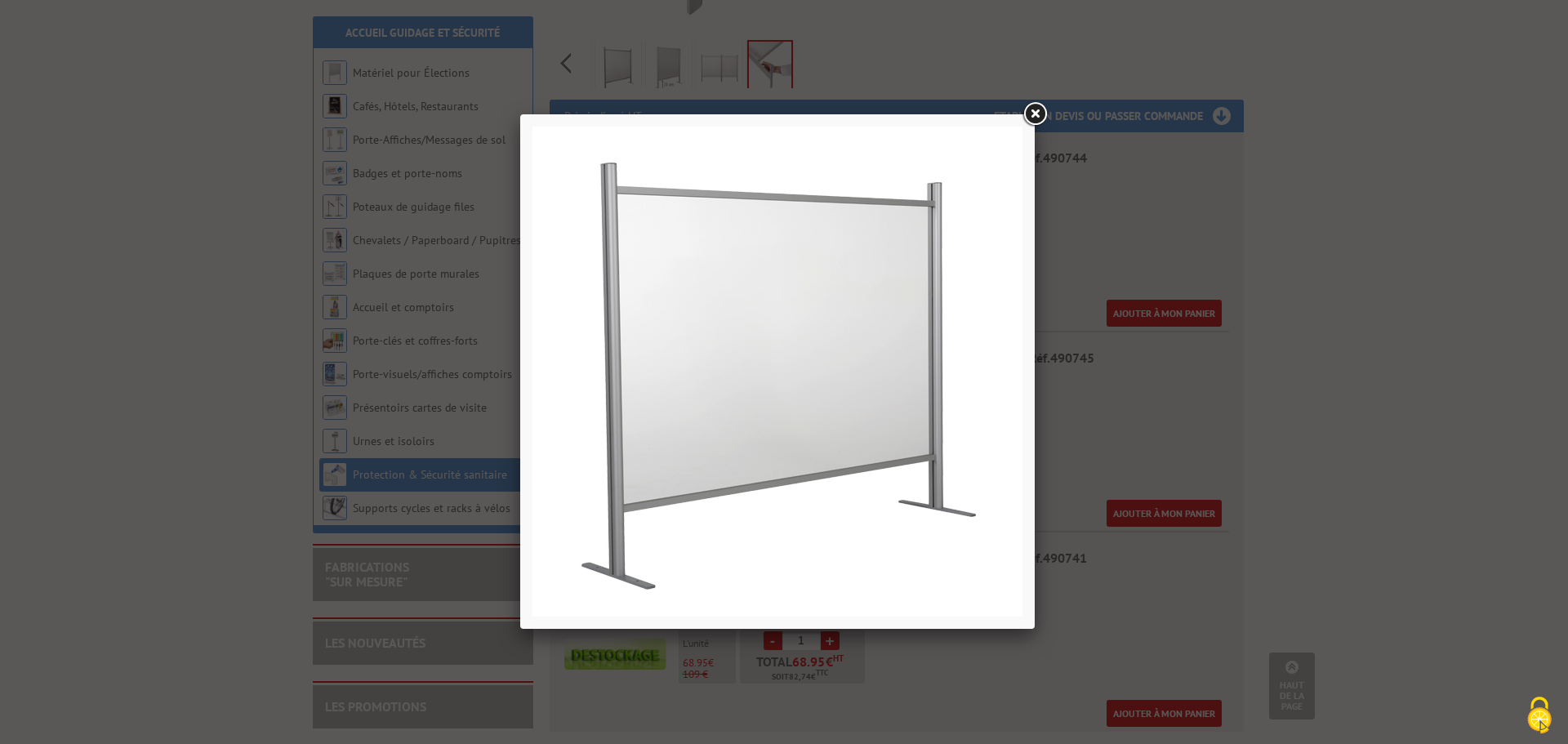
click at [1030, 117] on link at bounding box center [1034, 114] width 29 height 29
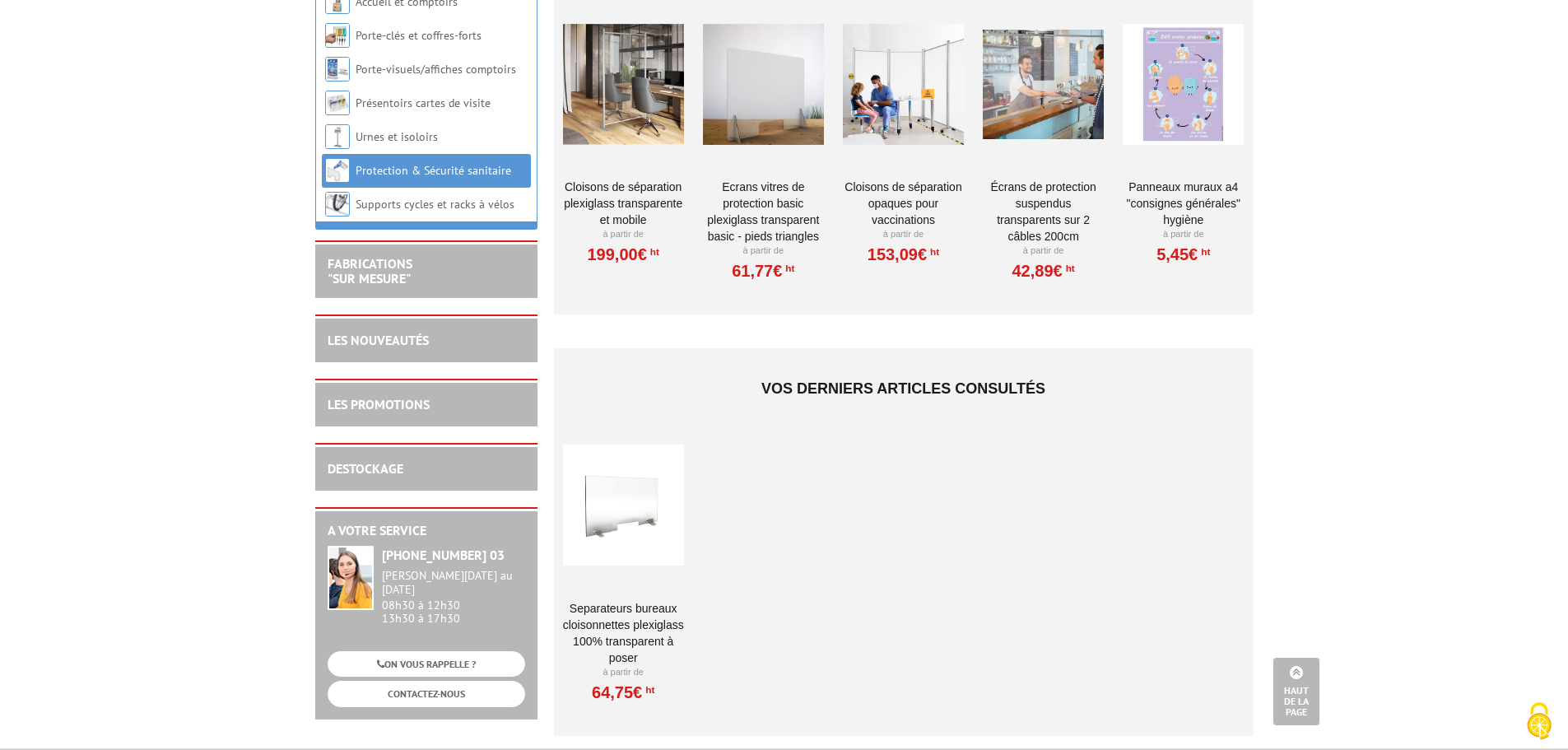
scroll to position [1481, 0]
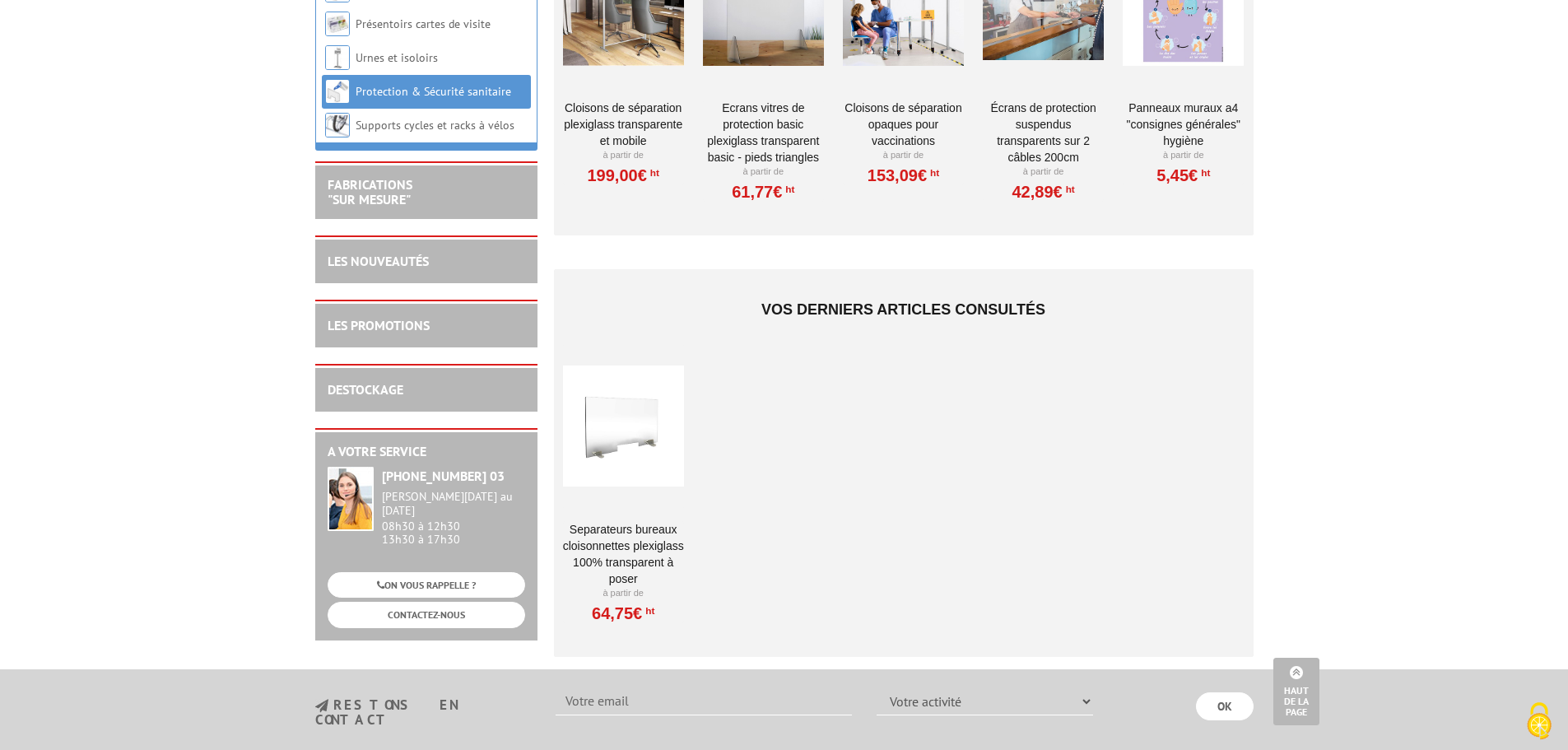
click at [658, 439] on div at bounding box center [623, 427] width 121 height 165
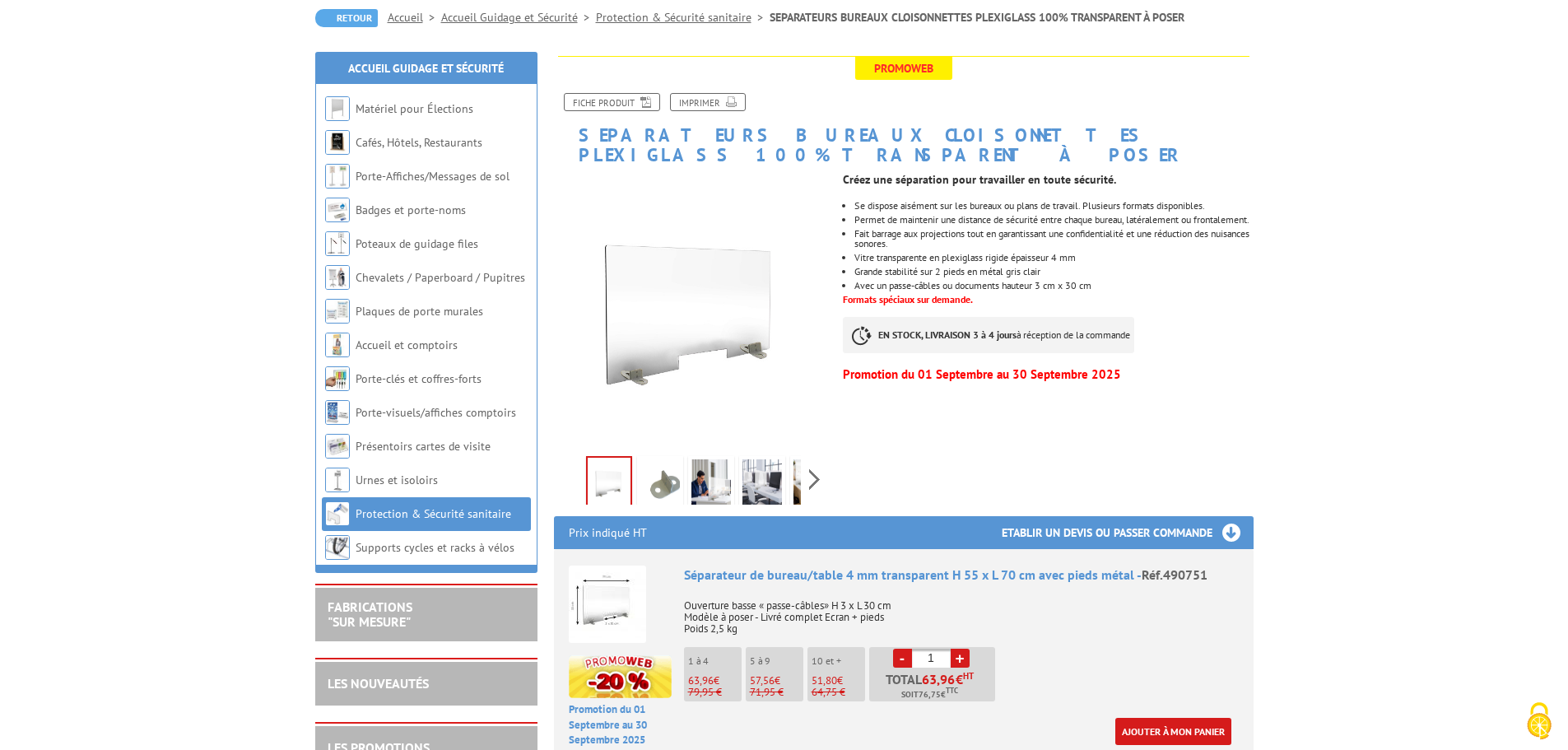
scroll to position [165, 0]
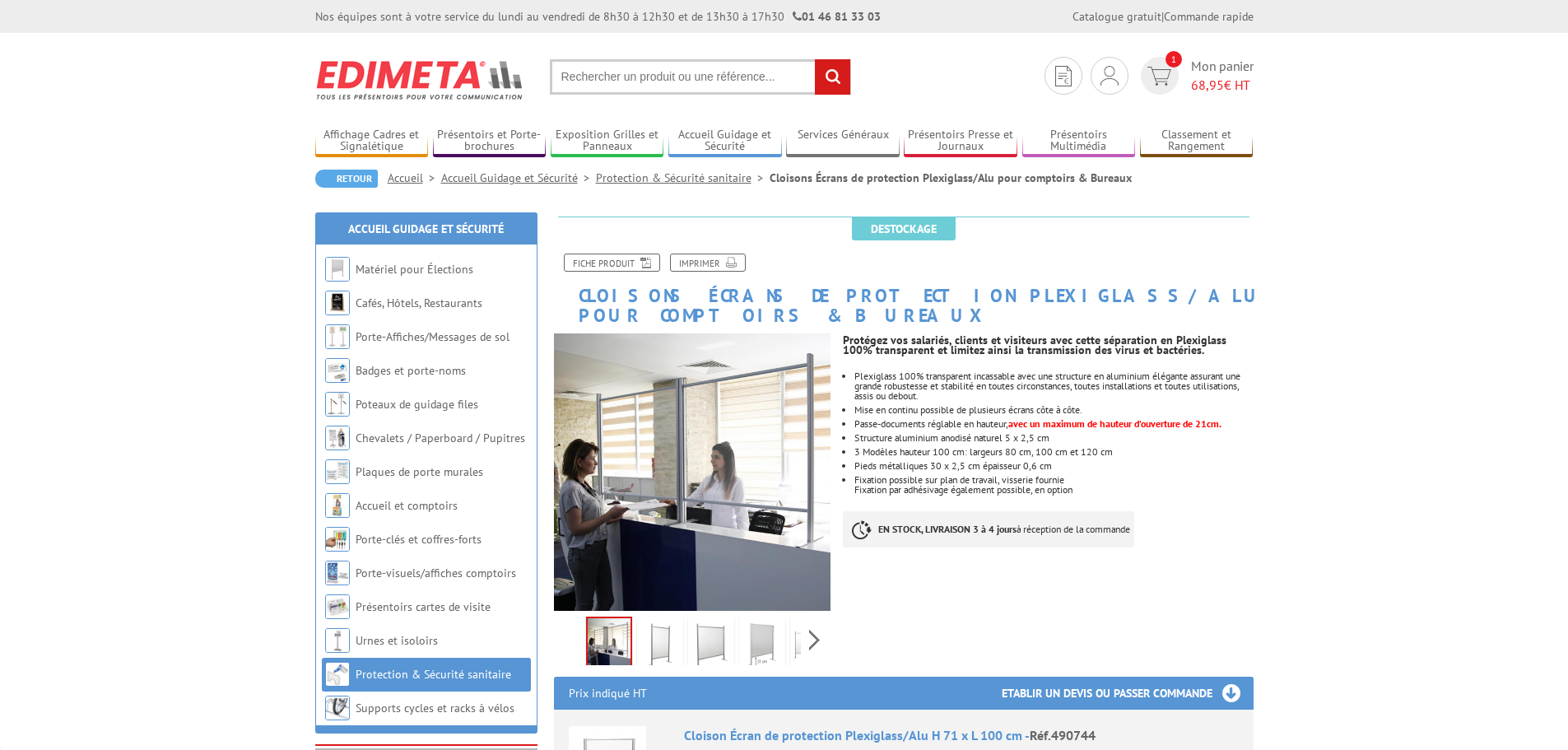
scroll to position [975, 0]
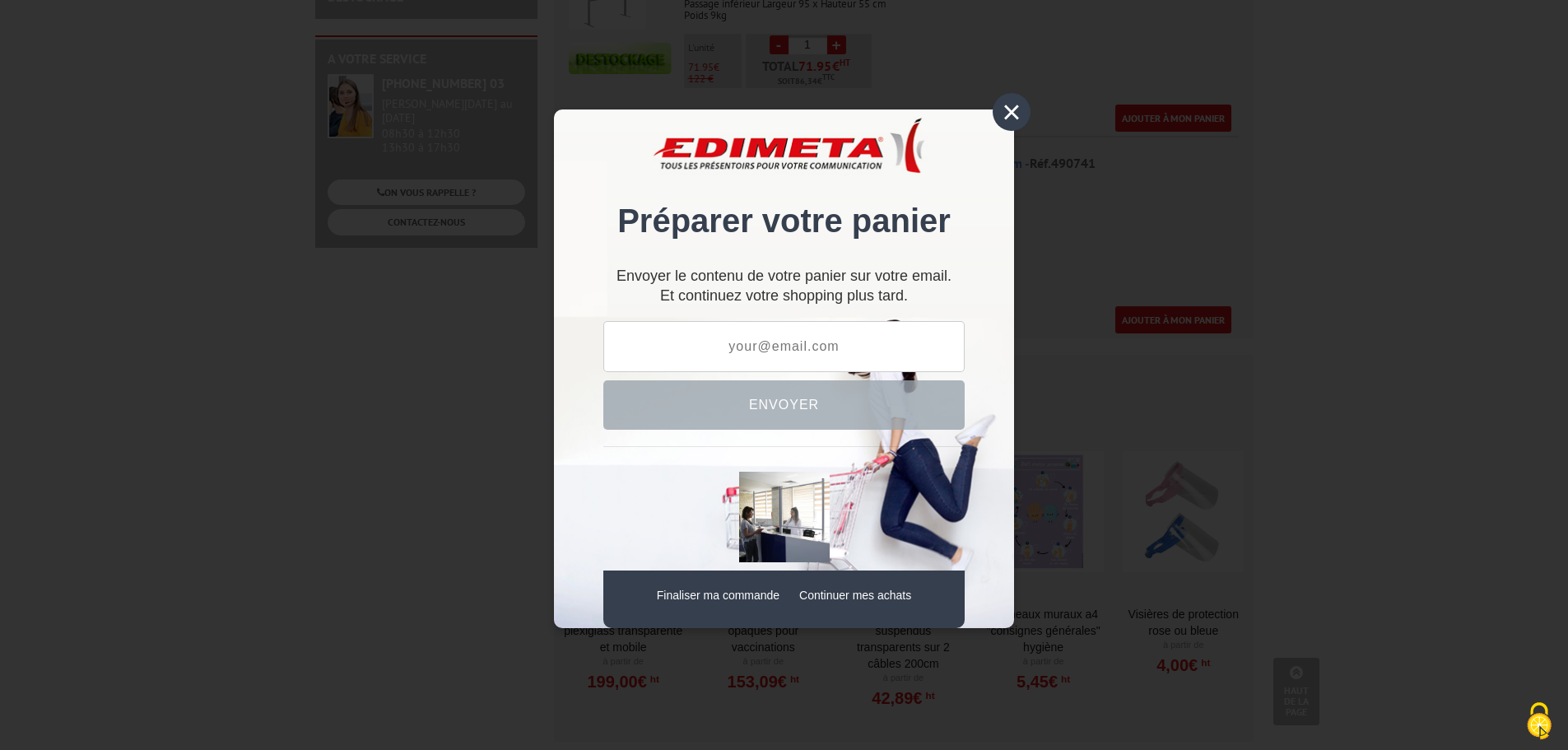
click at [1007, 116] on div "×" at bounding box center [1012, 112] width 38 height 38
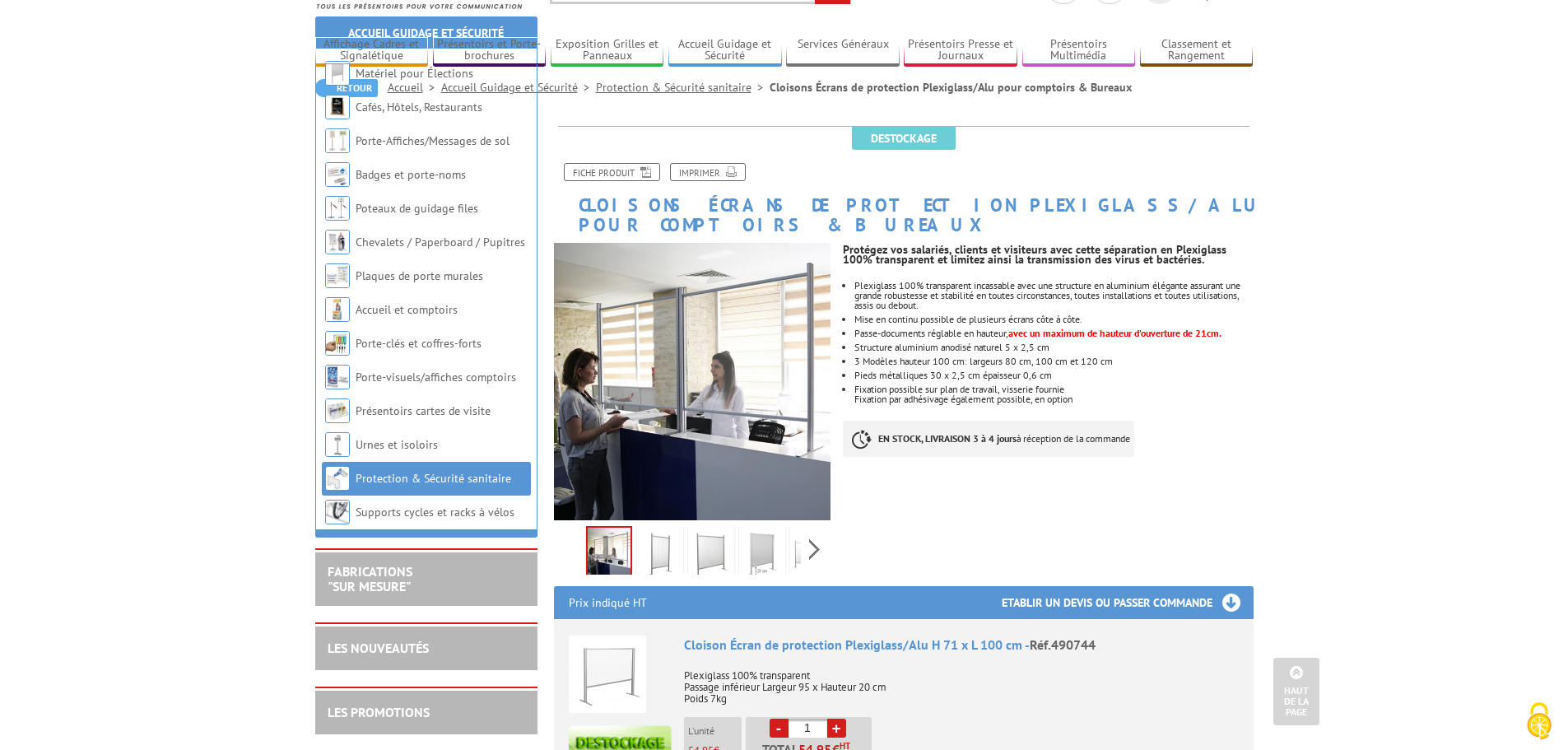
scroll to position [0, 0]
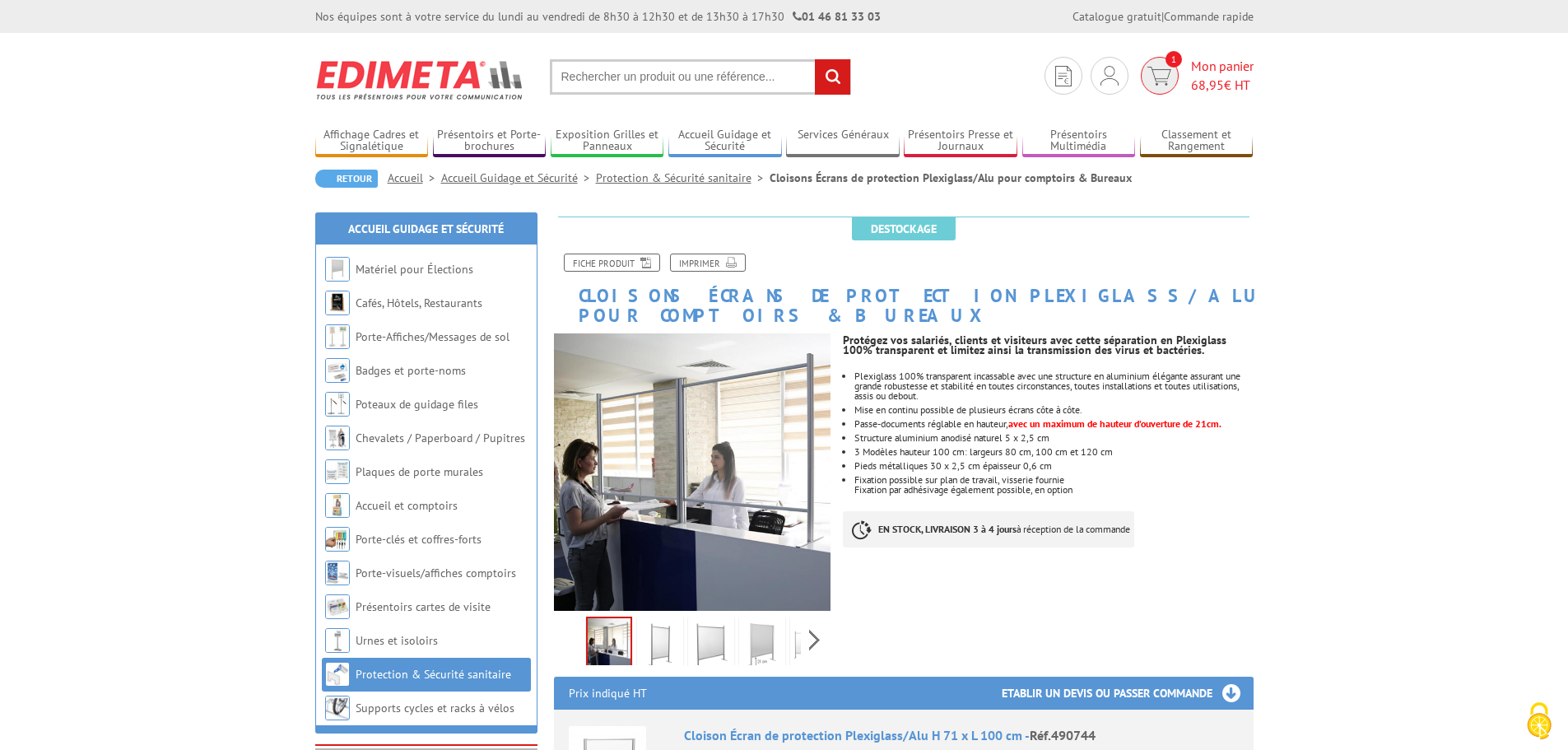
click at [1201, 83] on span "68,95" at bounding box center [1207, 84] width 33 height 16
